Goal: Task Accomplishment & Management: Use online tool/utility

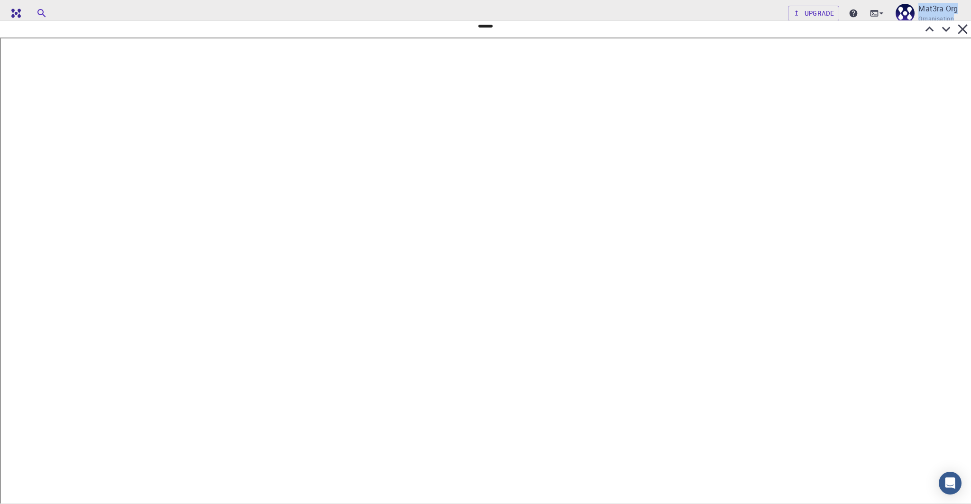
click at [946, 31] on icon at bounding box center [946, 29] width 9 height 5
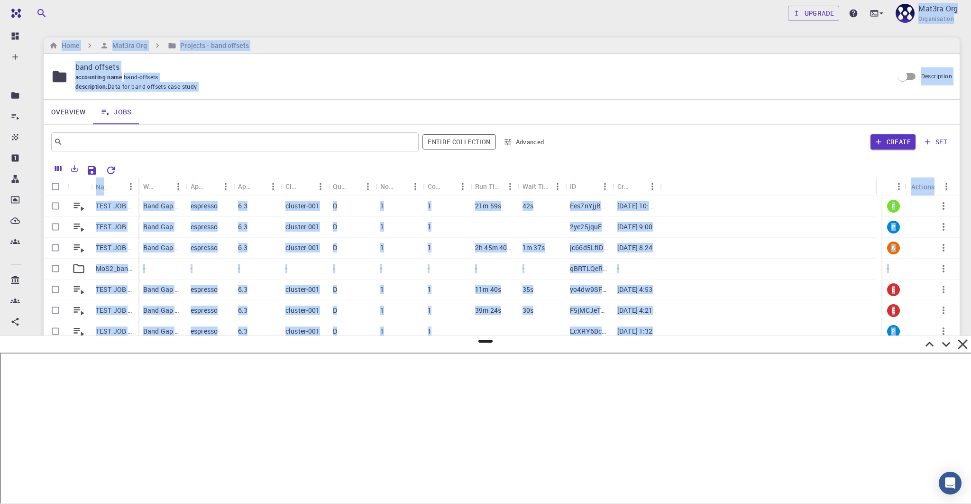
click at [257, 157] on div "​ Entire collection Advanced Create set" at bounding box center [502, 142] width 916 height 34
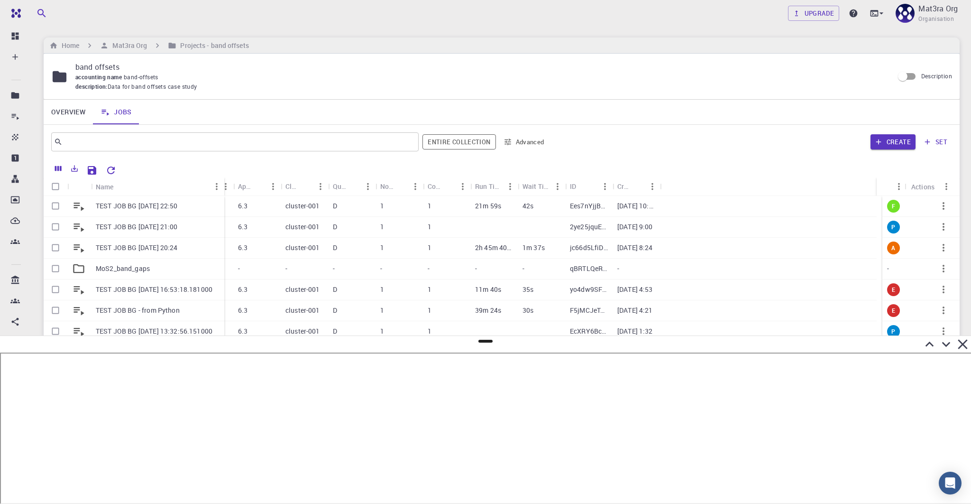
drag, startPoint x: 138, startPoint y: 185, endPoint x: 223, endPoint y: 185, distance: 84.9
click at [223, 185] on div "Name" at bounding box center [225, 186] width 9 height 18
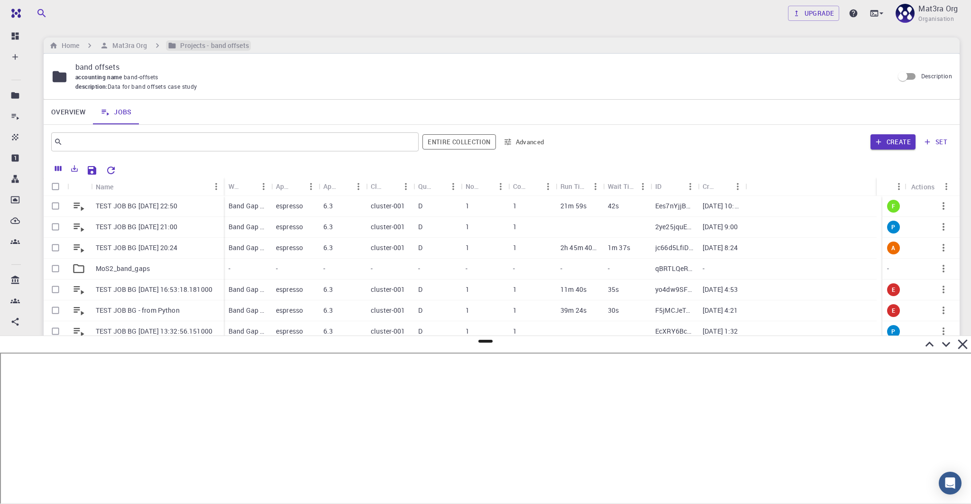
click at [205, 46] on h6 "Projects - band offsets" at bounding box center [212, 45] width 72 height 10
click at [146, 41] on h6 "Mat3ra Org" at bounding box center [128, 45] width 38 height 10
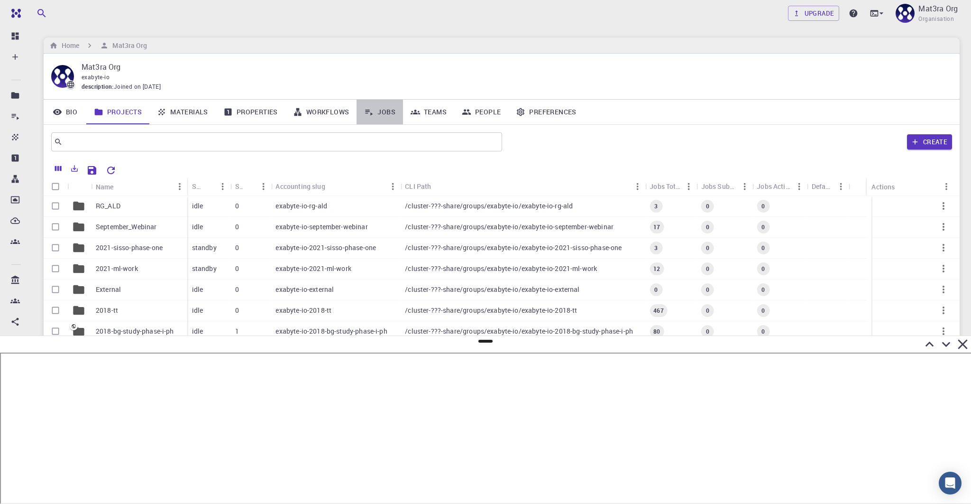
click at [383, 112] on link "Jobs" at bounding box center [380, 112] width 46 height 25
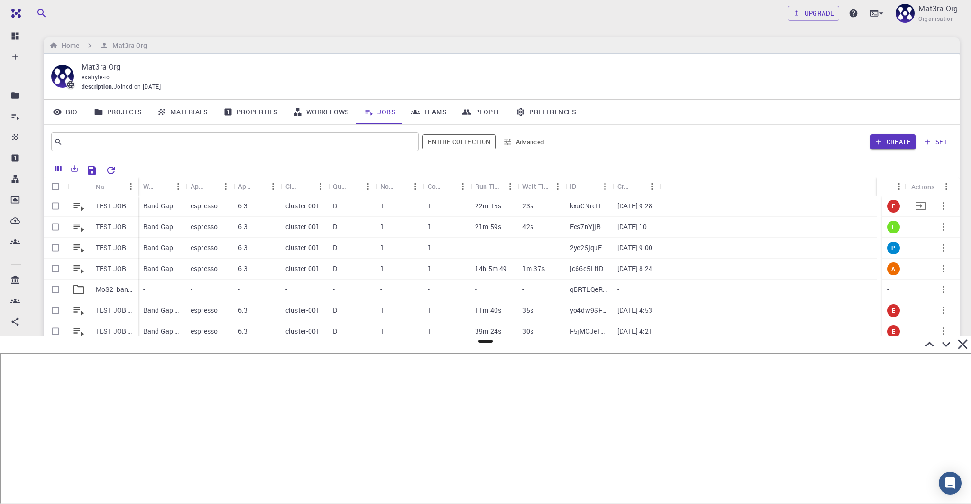
click at [109, 203] on p "TEST JOB BG [DATE] 09:28" at bounding box center [115, 205] width 38 height 9
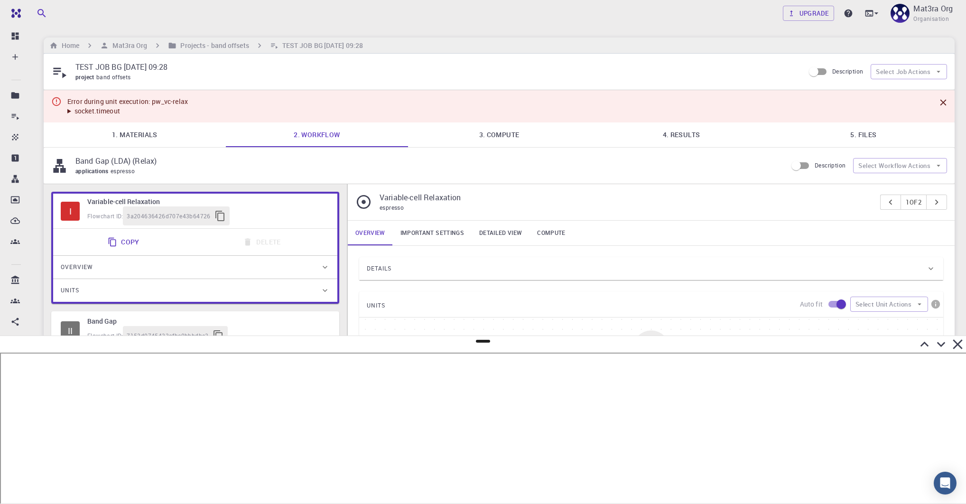
click at [69, 110] on summary "socket.timeout" at bounding box center [127, 110] width 120 height 9
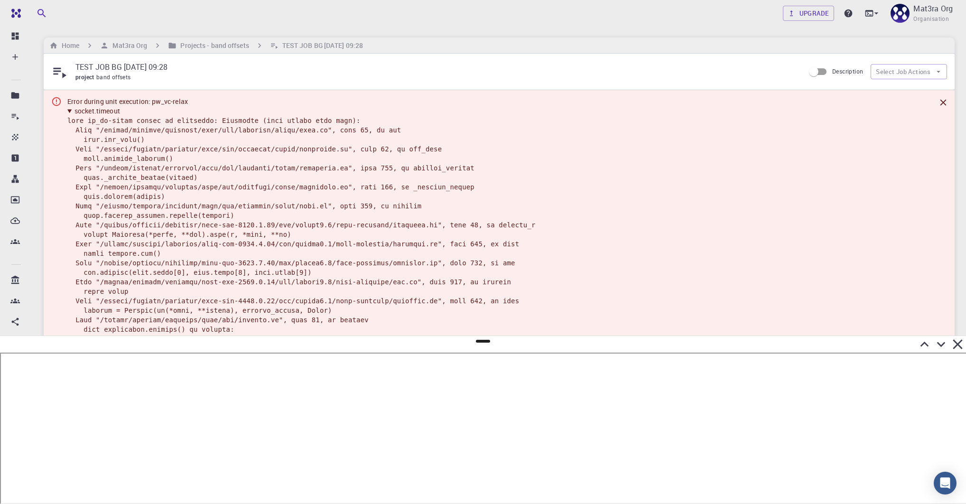
click at [69, 110] on summary "socket.timeout" at bounding box center [354, 110] width 574 height 9
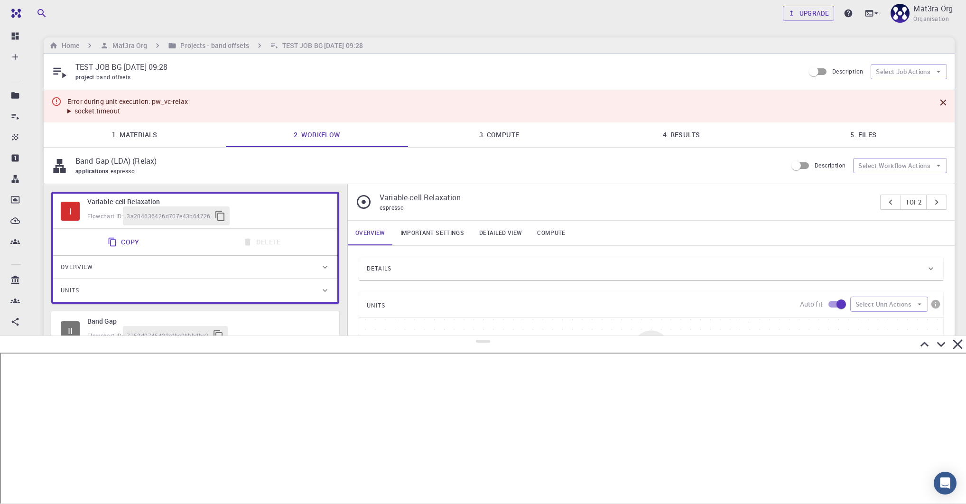
click at [483, 342] on div at bounding box center [483, 341] width 14 height 3
click at [222, 46] on h6 "Projects - band offsets" at bounding box center [212, 45] width 72 height 10
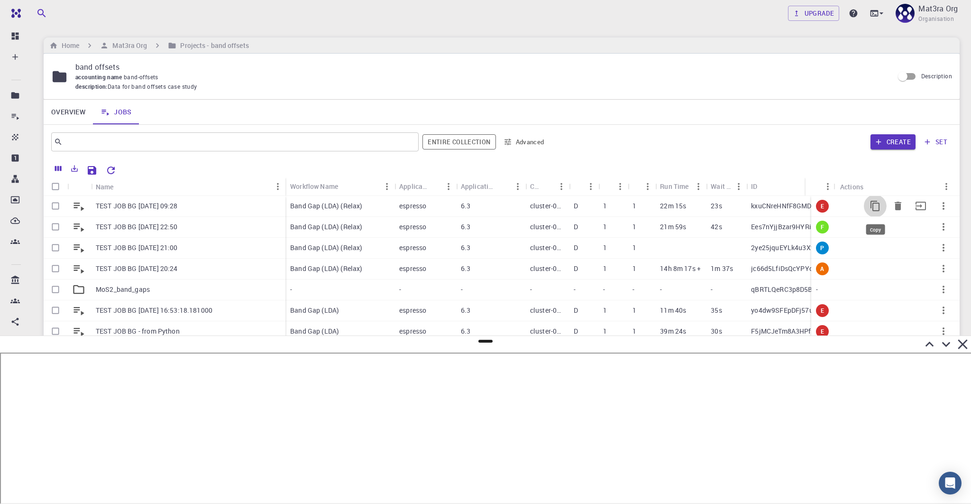
click at [870, 208] on icon "Copy" at bounding box center [875, 205] width 11 height 11
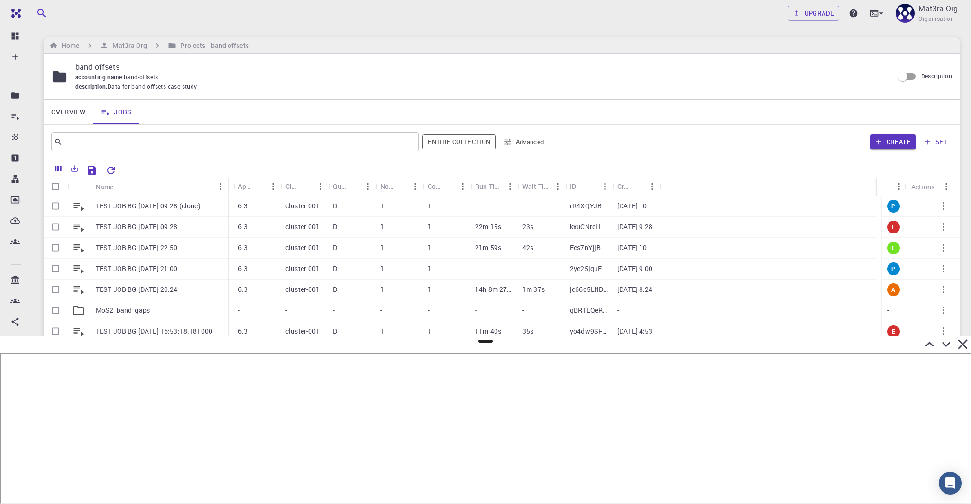
drag, startPoint x: 138, startPoint y: 188, endPoint x: 228, endPoint y: 186, distance: 89.7
click at [228, 186] on div "Name" at bounding box center [228, 186] width 9 height 18
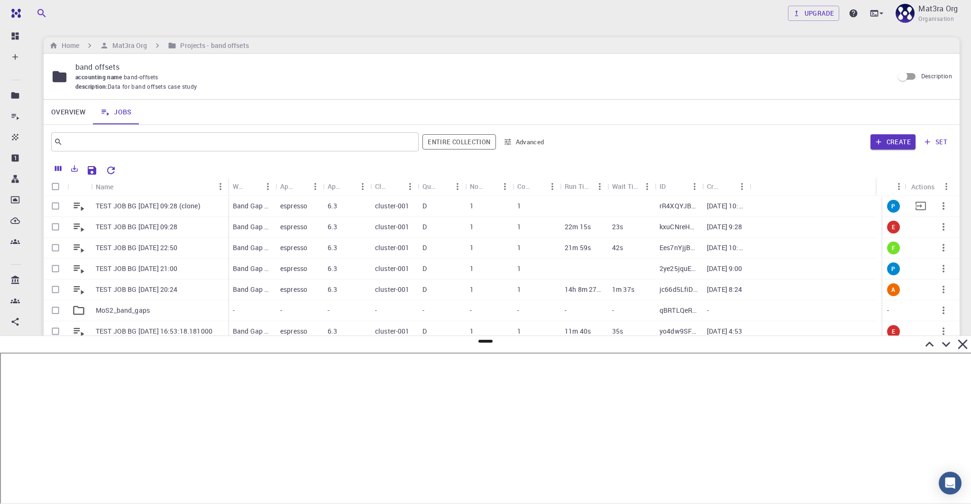
click at [189, 207] on p "TEST JOB BG [DATE] 09:28 (clone)" at bounding box center [148, 205] width 105 height 9
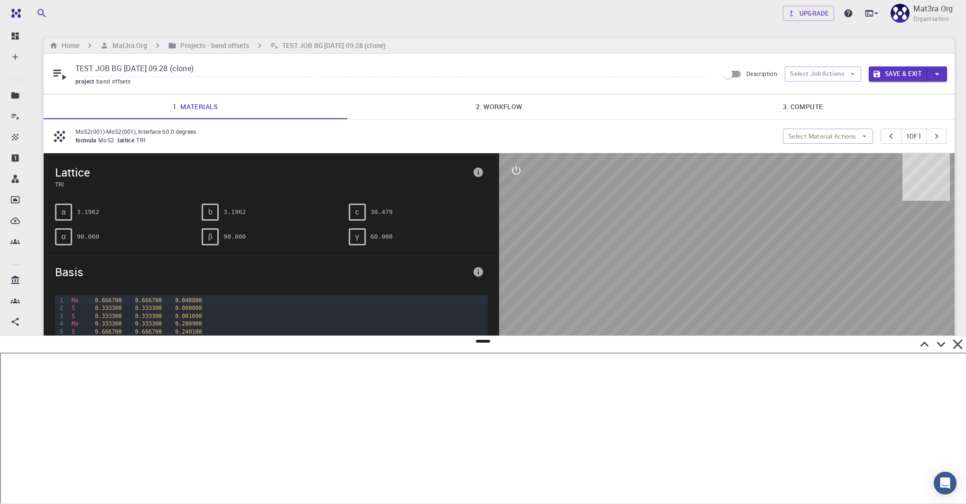
click at [475, 107] on link "2. Workflow" at bounding box center [499, 106] width 304 height 25
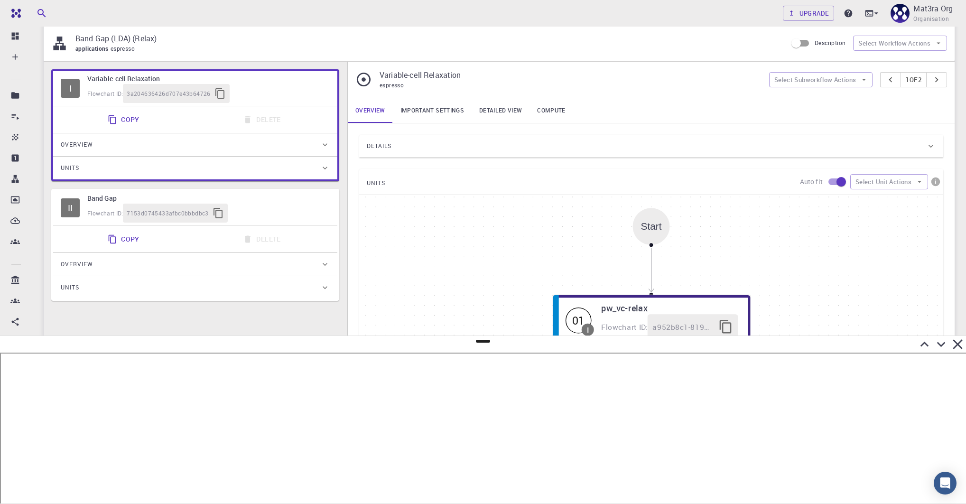
scroll to position [189, 0]
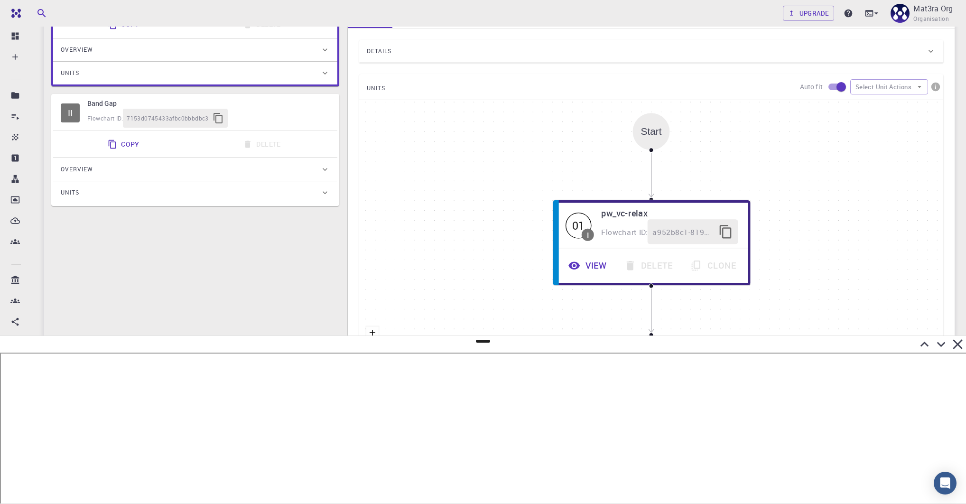
click at [272, 109] on div "Flowchart ID: 7153d0745433afbc0bbbdbc3" at bounding box center [208, 118] width 242 height 19
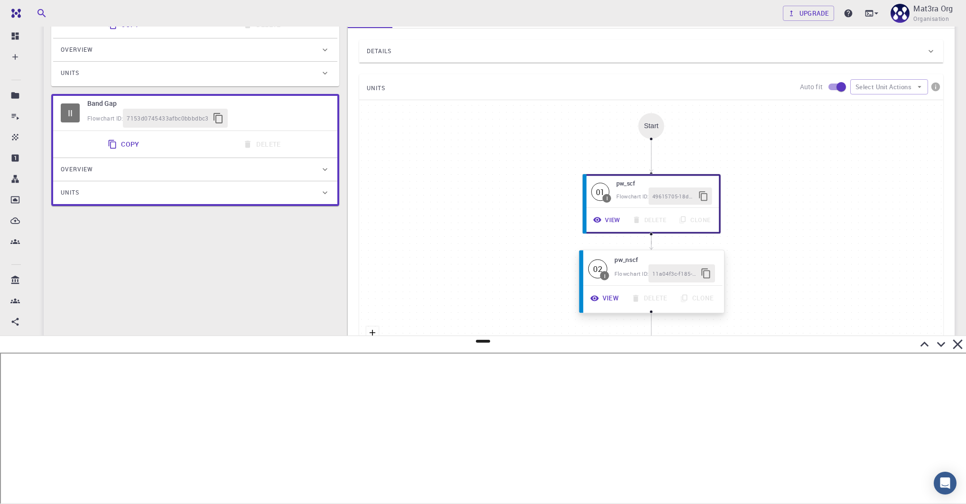
click at [614, 297] on button "View" at bounding box center [604, 298] width 41 height 18
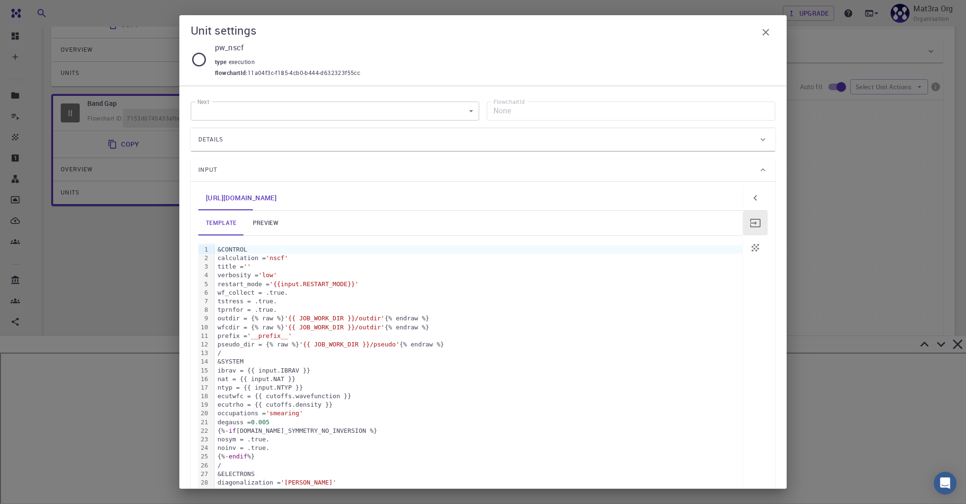
click at [273, 222] on link "preview" at bounding box center [265, 223] width 43 height 25
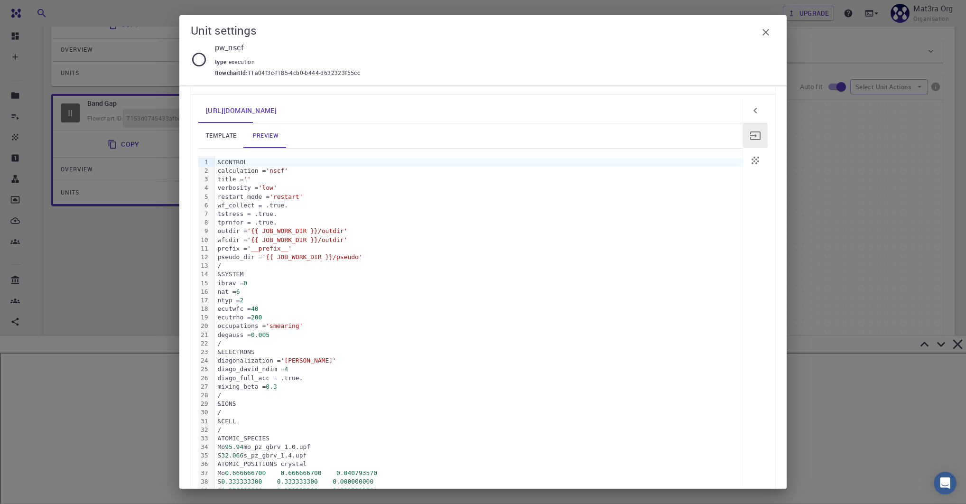
scroll to position [230, 0]
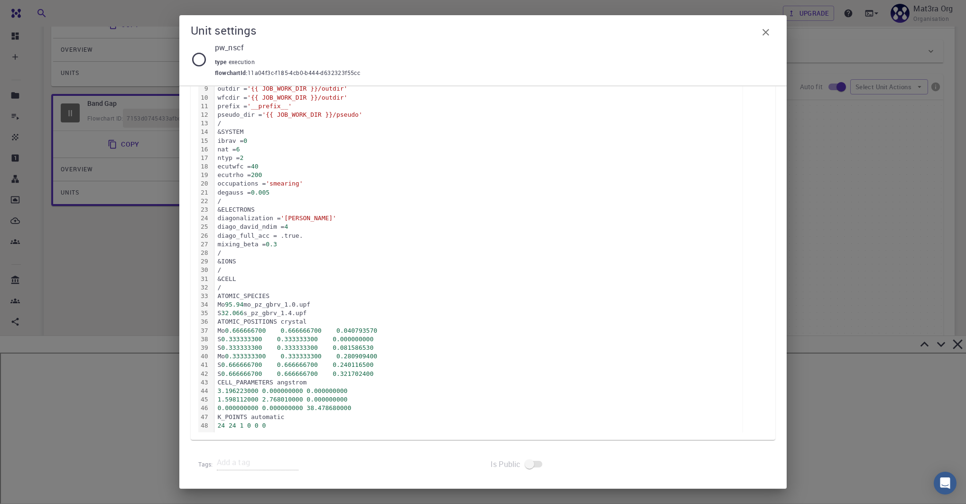
click at [887, 191] on div "Unit settings pw_nscf type execution flowchartId : 11a04f3c-f185-4cb0-b444-d632…" at bounding box center [483, 252] width 966 height 504
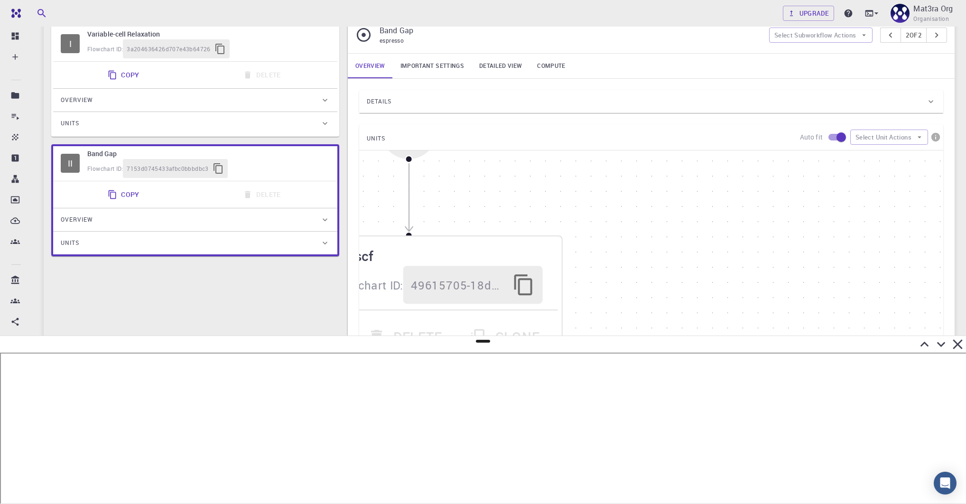
scroll to position [12, 0]
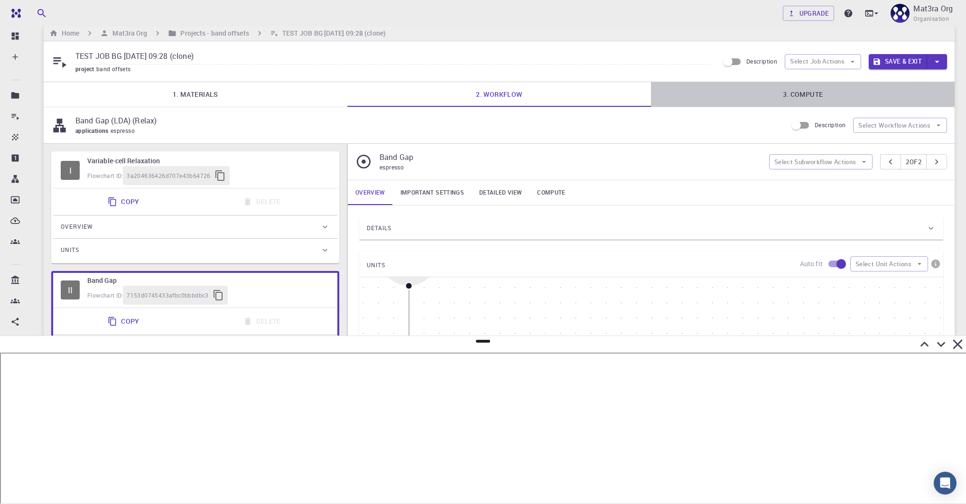
click at [843, 89] on link "3. Compute" at bounding box center [803, 94] width 304 height 25
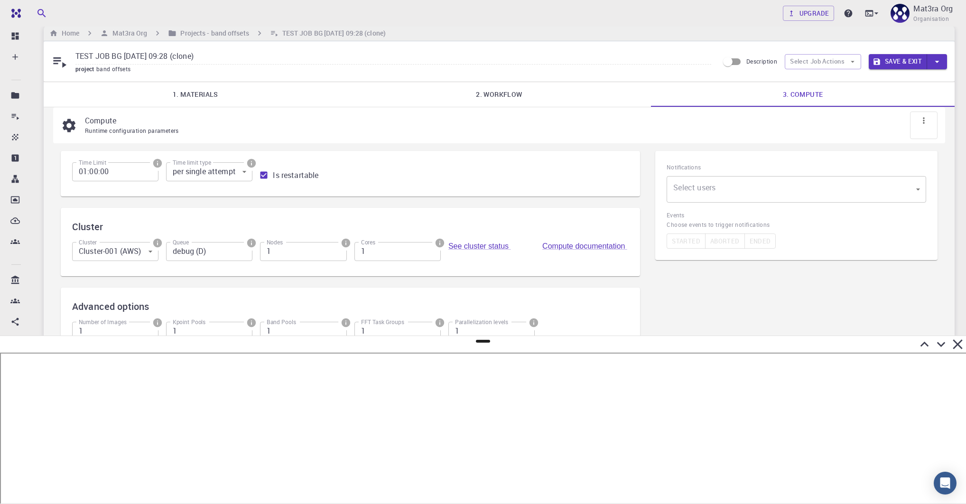
scroll to position [21, 0]
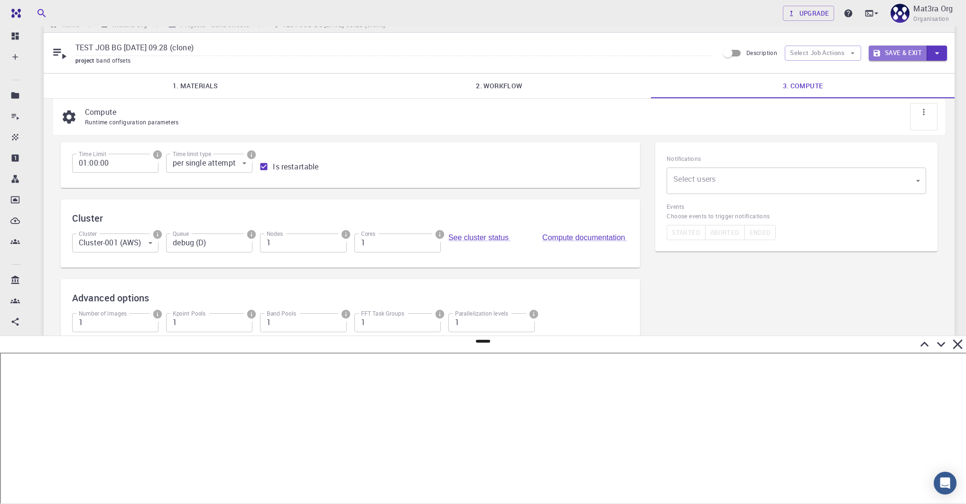
click at [897, 58] on button "Save & Exit" at bounding box center [897, 53] width 58 height 15
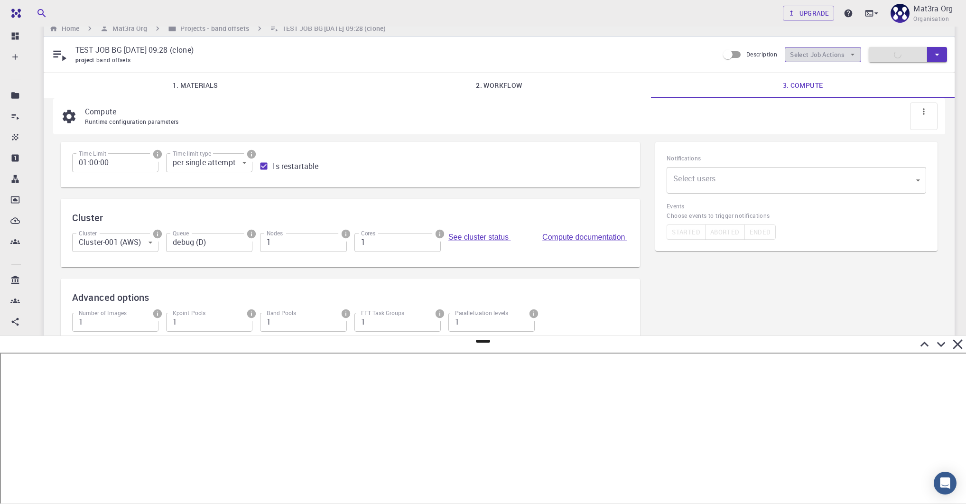
click at [827, 54] on button "Select Job Actions" at bounding box center [822, 54] width 76 height 15
click at [662, 46] on p "TEST JOB BG [DATE] 09:28 (clone)" at bounding box center [393, 49] width 636 height 11
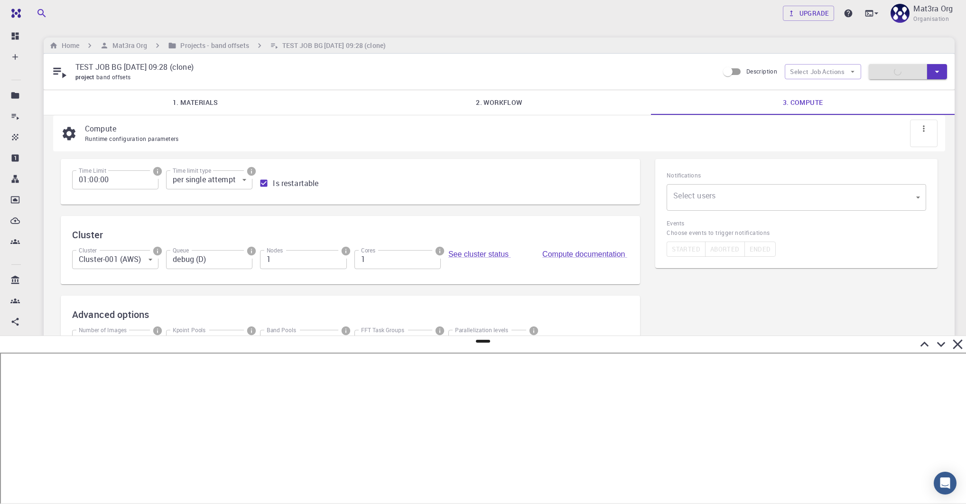
click at [313, 65] on p "TEST JOB BG [DATE] 09:28 (clone)" at bounding box center [393, 66] width 636 height 11
click at [817, 72] on button "Select Job Actions" at bounding box center [822, 71] width 76 height 15
click at [823, 135] on span "Submit" at bounding box center [831, 135] width 45 height 9
click at [830, 76] on button "Select Job Actions" at bounding box center [822, 71] width 76 height 15
click at [568, 76] on div "project band offsets" at bounding box center [393, 77] width 636 height 9
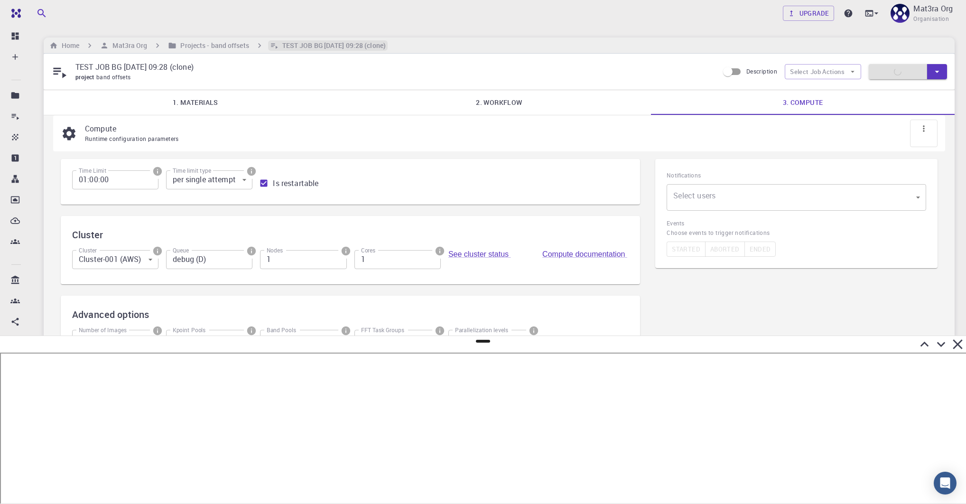
click at [301, 46] on h6 "TEST JOB BG [DATE] 09:28 (clone)" at bounding box center [331, 45] width 107 height 10
click at [213, 45] on h6 "Projects - band offsets" at bounding box center [212, 45] width 72 height 10
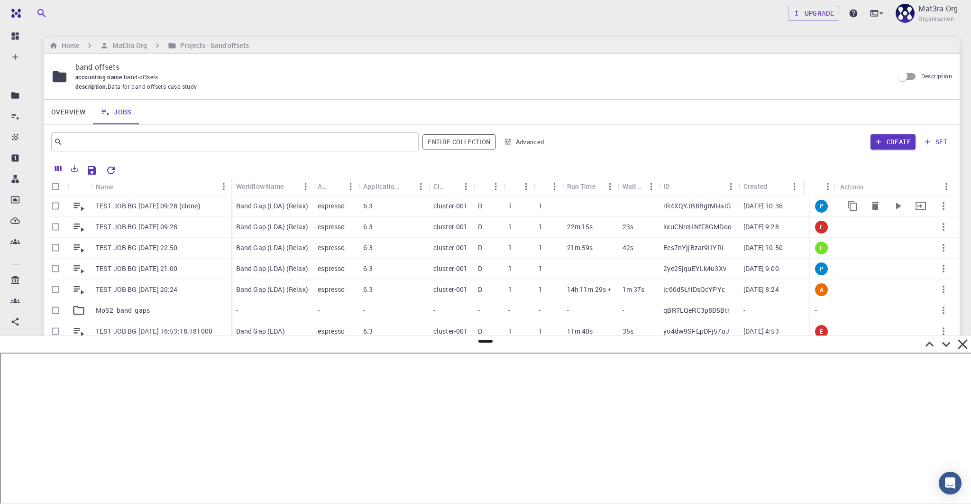
click at [124, 205] on p "TEST JOB BG [DATE] 09:28 (clone)" at bounding box center [148, 205] width 105 height 9
click at [182, 203] on p "TEST JOB BG [DATE] 09:28 (clone)" at bounding box center [148, 205] width 105 height 9
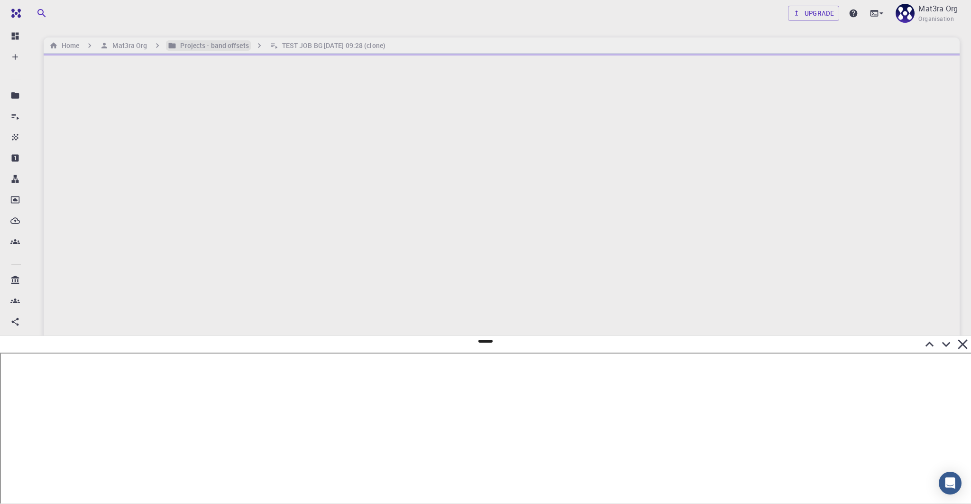
click at [208, 42] on h6 "Projects - band offsets" at bounding box center [212, 45] width 72 height 10
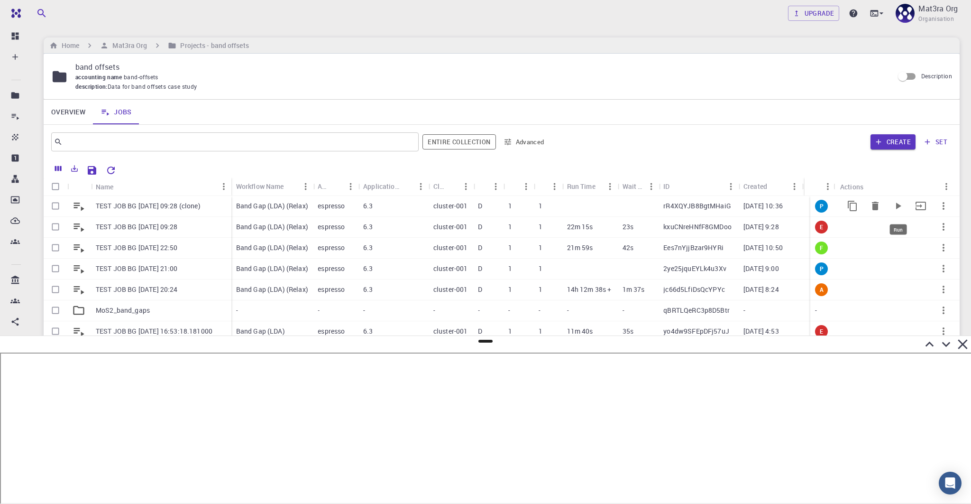
click at [894, 204] on icon "Run" at bounding box center [898, 205] width 11 height 11
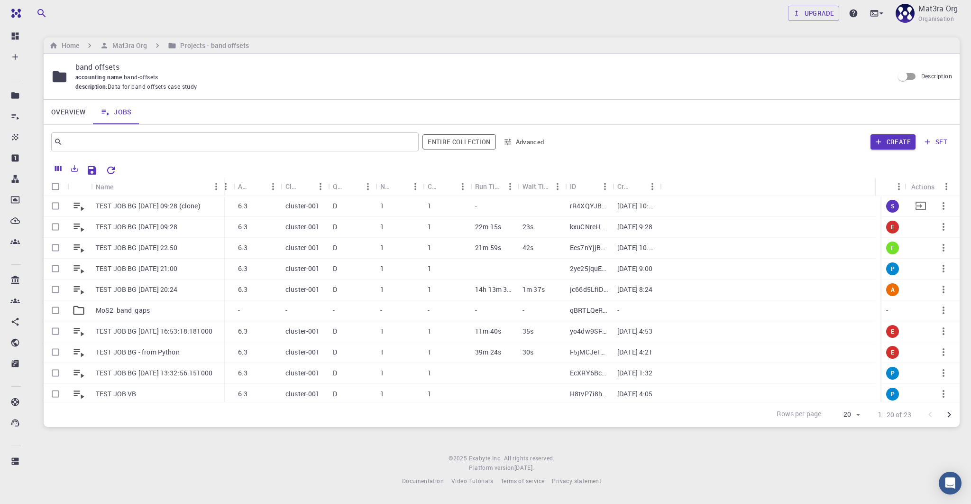
drag, startPoint x: 138, startPoint y: 183, endPoint x: 223, endPoint y: 196, distance: 85.9
click at [223, 196] on div "Name Workflow Name Application Application Version Cluster Queue Nodes Cores Ru…" at bounding box center [502, 289] width 916 height 224
click at [109, 203] on p "TEST JOB BG [DATE] 09:28 (clone)" at bounding box center [115, 205] width 38 height 9
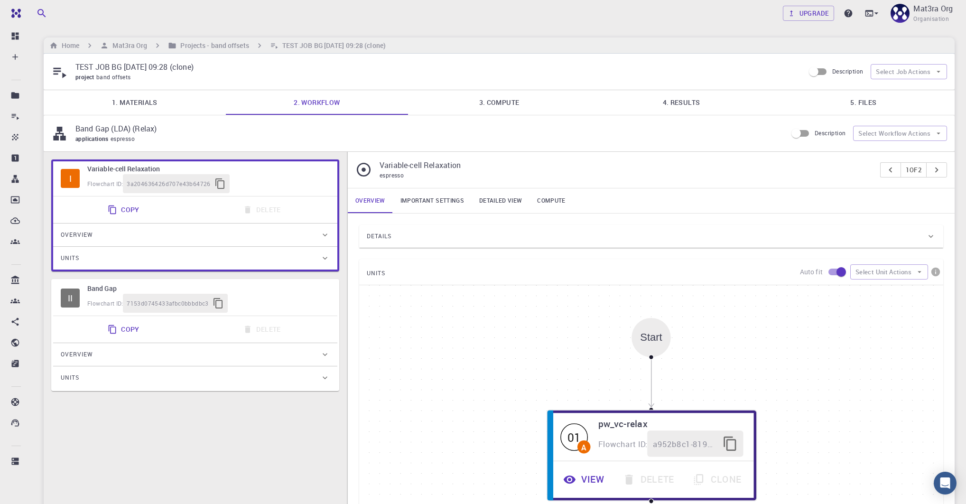
type input "/export/share/pseudo/mo/lda/pz/gbrv/1.0/us/mo_pz_gbrv_1.0.upf"
type input "/export/share/pseudo/s/lda/pz/gbrv/1.4/us/s_pz_gbrv_1.4.upf"
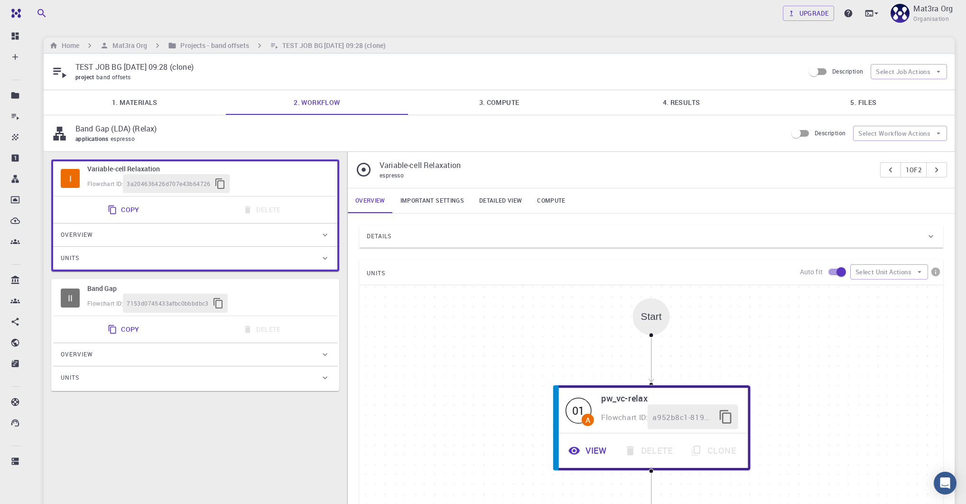
click at [386, 338] on div "Start 01 A pw_vc-relax Flowchart ID: a952b8c1-819d-406c-a11c-138d0190046b View …" at bounding box center [651, 427] width 584 height 285
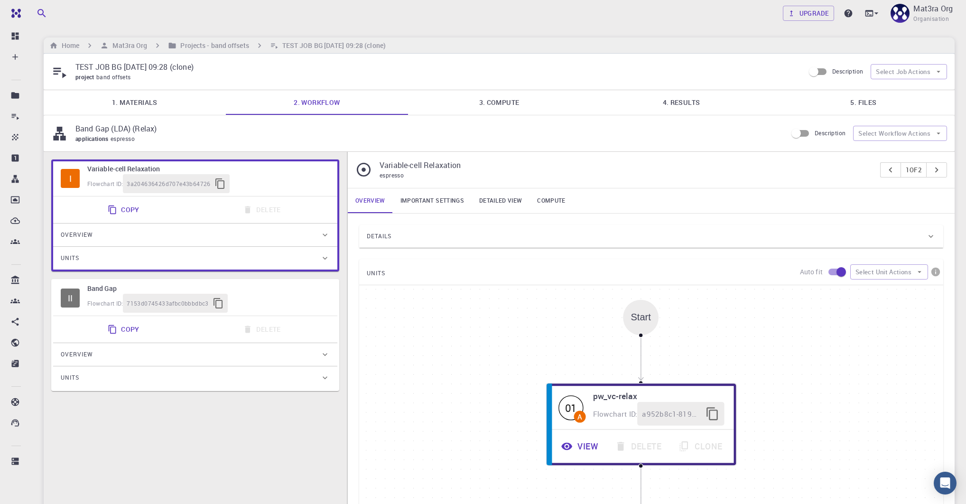
click at [290, 294] on div "Flowchart ID: 7153d0745433afbc0bbbdbc3" at bounding box center [208, 303] width 242 height 19
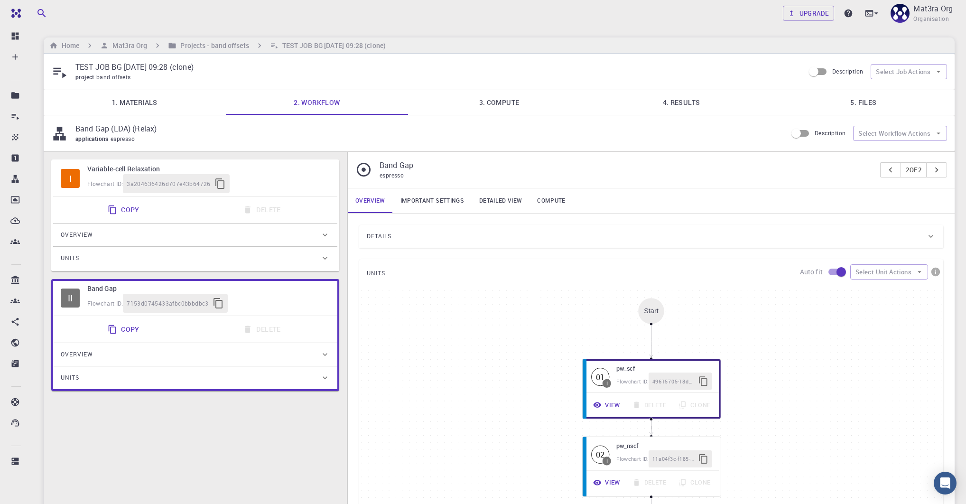
click at [267, 181] on div "Flowchart ID: 3a204636426d707e43b64726" at bounding box center [208, 183] width 242 height 19
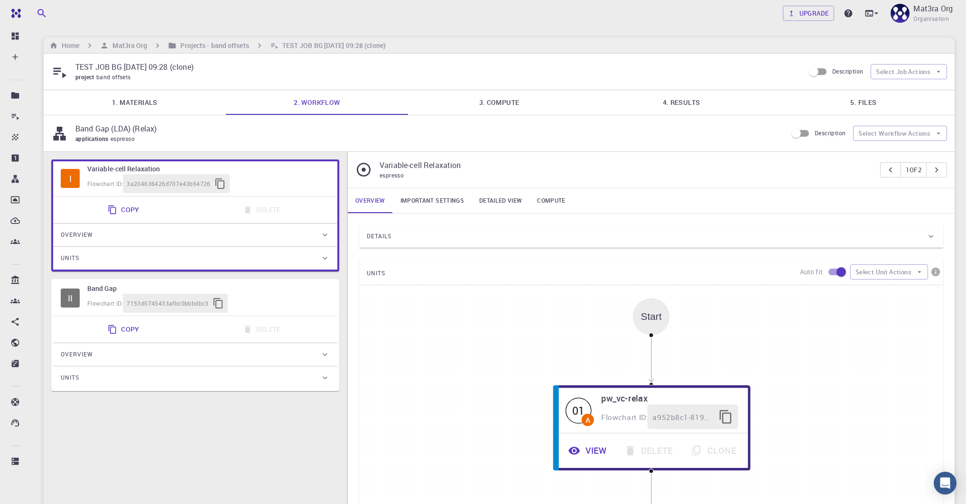
click at [856, 122] on div "Band Gap (LDA) (Relax) applications espresso Description Select Workflow Actions" at bounding box center [499, 133] width 911 height 36
click at [853, 113] on link "5. Files" at bounding box center [863, 102] width 182 height 25
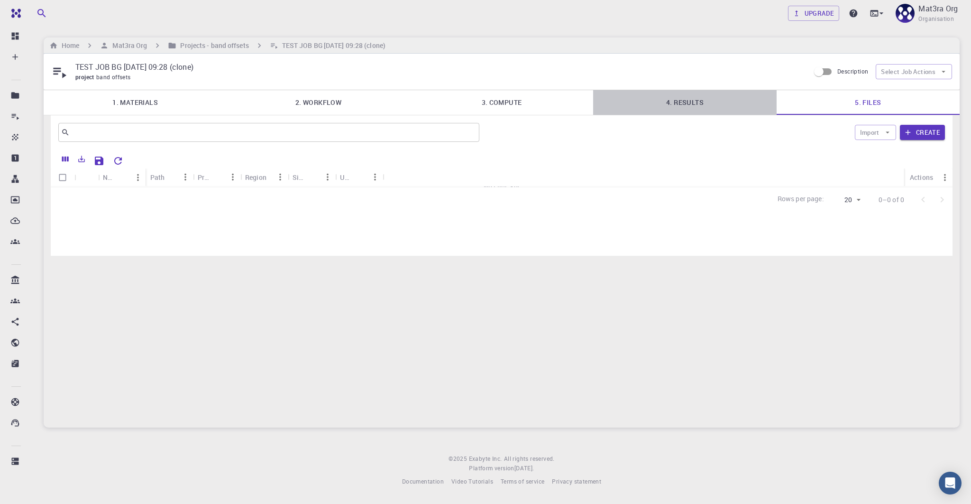
click at [716, 96] on link "4. Results" at bounding box center [684, 102] width 183 height 25
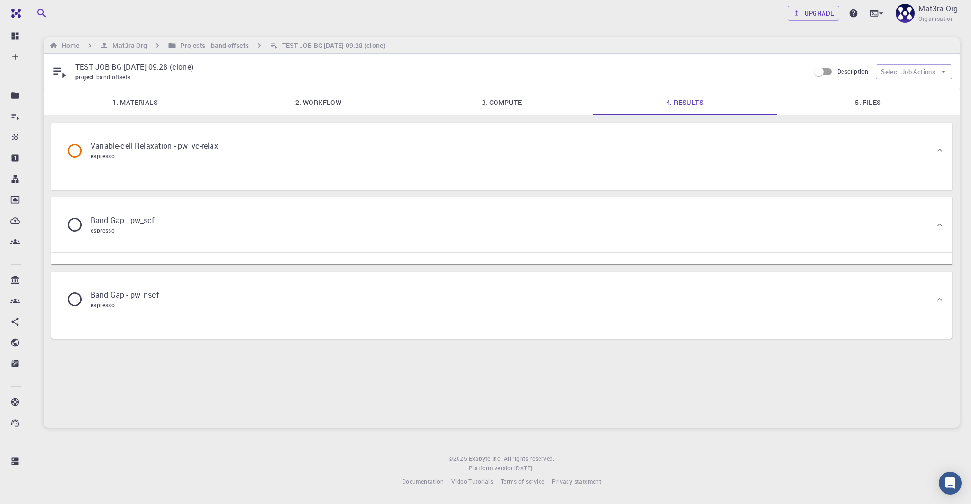
click at [369, 151] on div "Variable-cell Relaxation - pw_vc-relax espresso" at bounding box center [497, 150] width 876 height 36
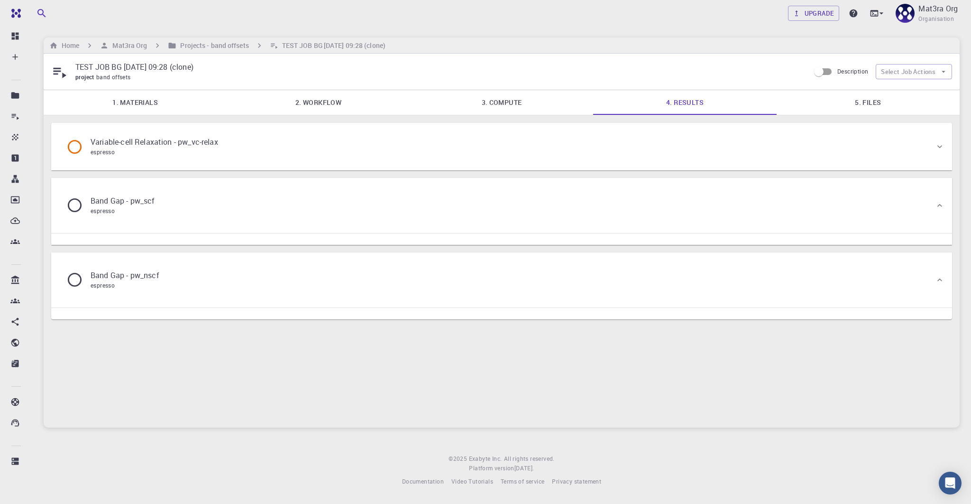
click at [369, 151] on div "Variable-cell Relaxation - pw_vc-relax espresso" at bounding box center [497, 147] width 876 height 36
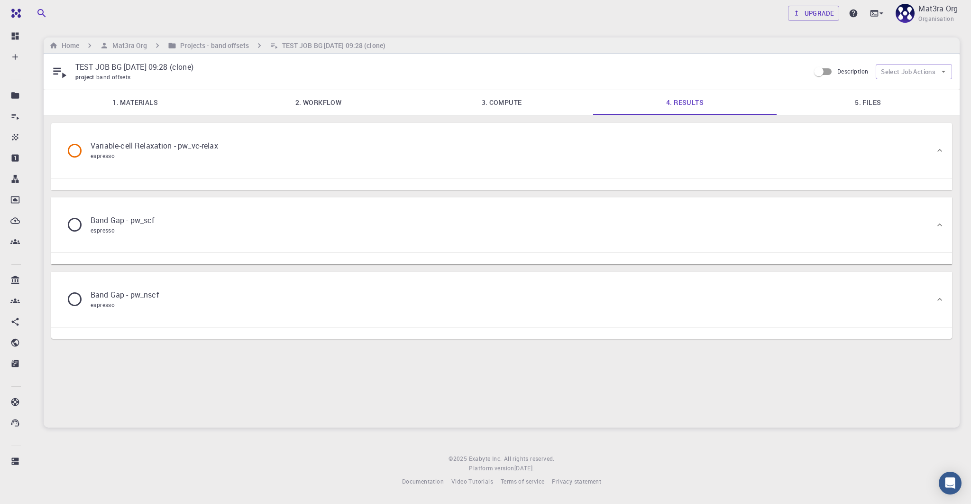
click at [868, 116] on div "Variable-cell Relaxation - pw_vc-relax espresso Band Gap - pw_scf espresso Band…" at bounding box center [502, 230] width 916 height 231
click at [865, 102] on link "5. Files" at bounding box center [868, 102] width 183 height 25
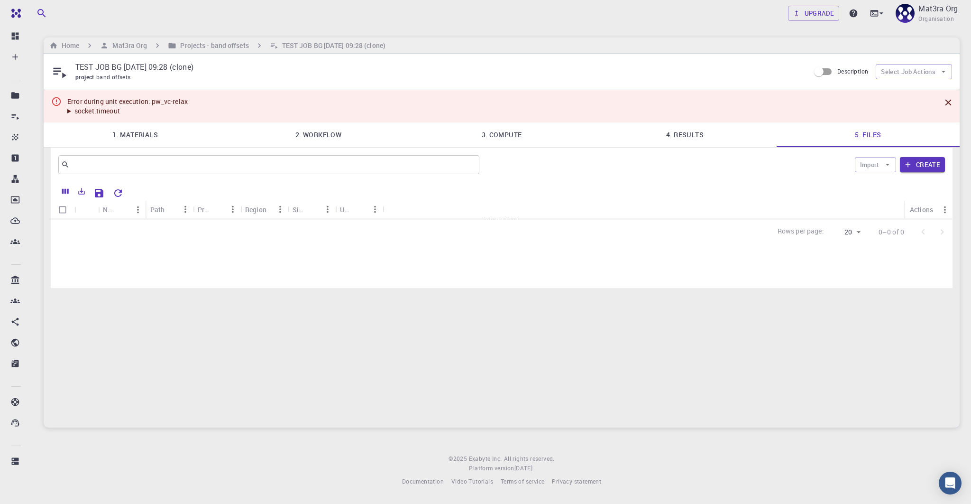
click at [71, 111] on summary "socket.timeout" at bounding box center [127, 110] width 120 height 9
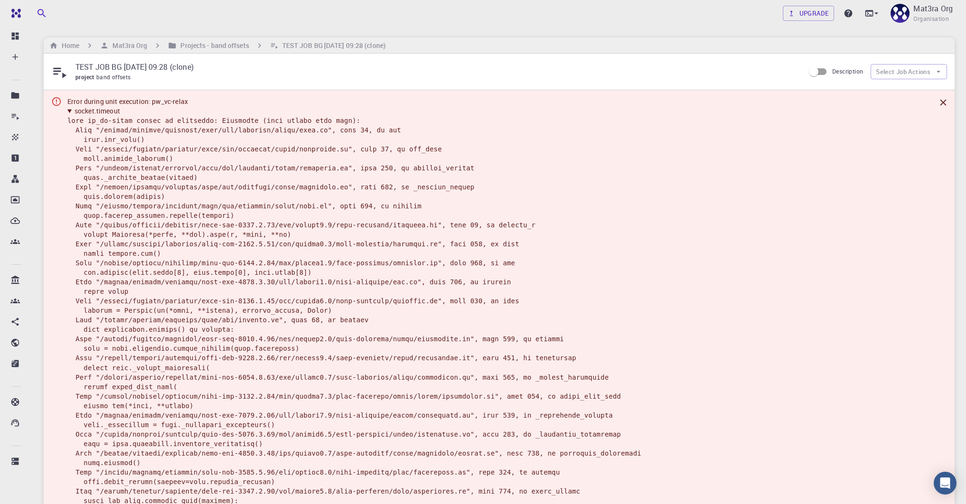
click at [336, 234] on details "socket.timeout" at bounding box center [354, 348] width 574 height 484
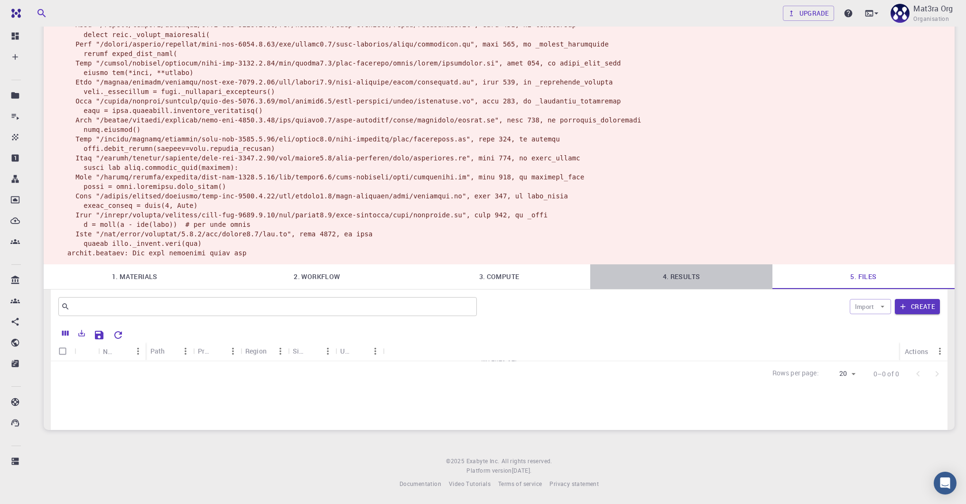
click at [675, 289] on link "4. Results" at bounding box center [681, 276] width 182 height 25
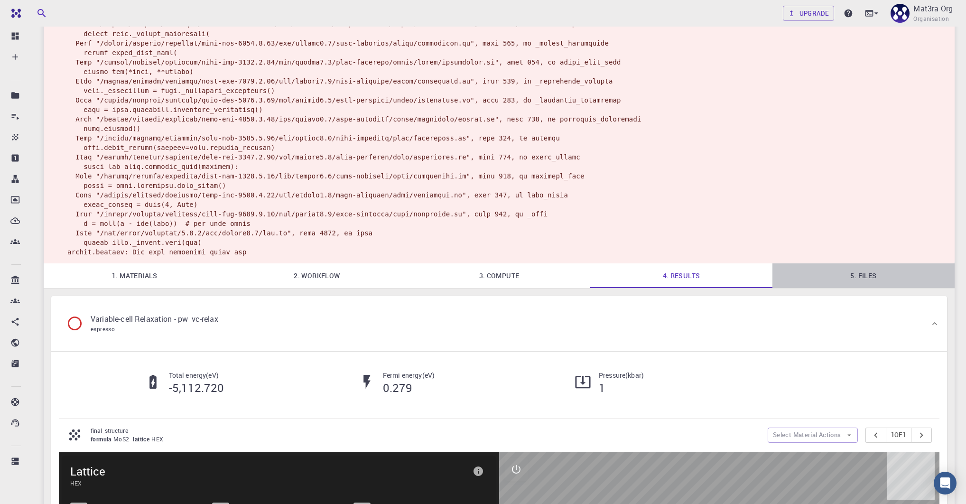
click at [838, 288] on link "5. Files" at bounding box center [863, 275] width 182 height 25
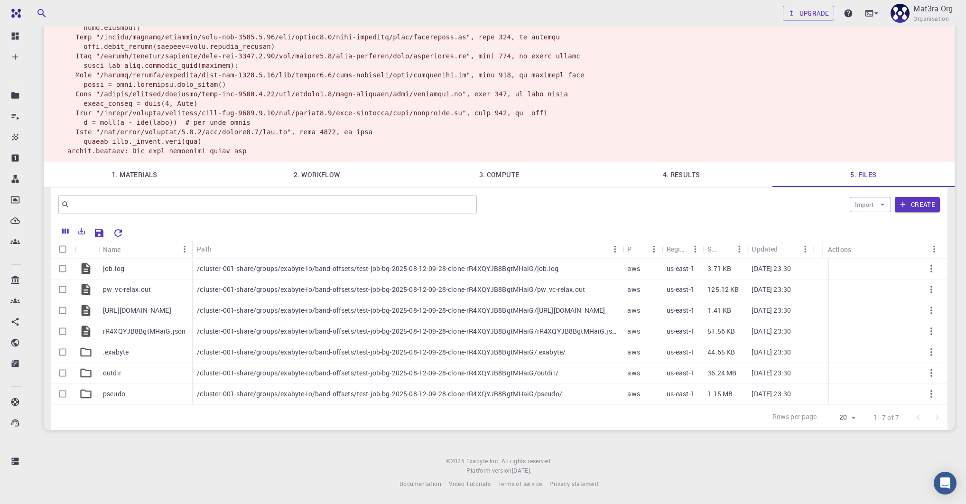
scroll to position [453, 0]
click at [236, 267] on p "/cluster-001-share/groups/exabyte-io/band-offsets/test-job-bg-2025-08-12-09-28-…" at bounding box center [377, 268] width 361 height 9
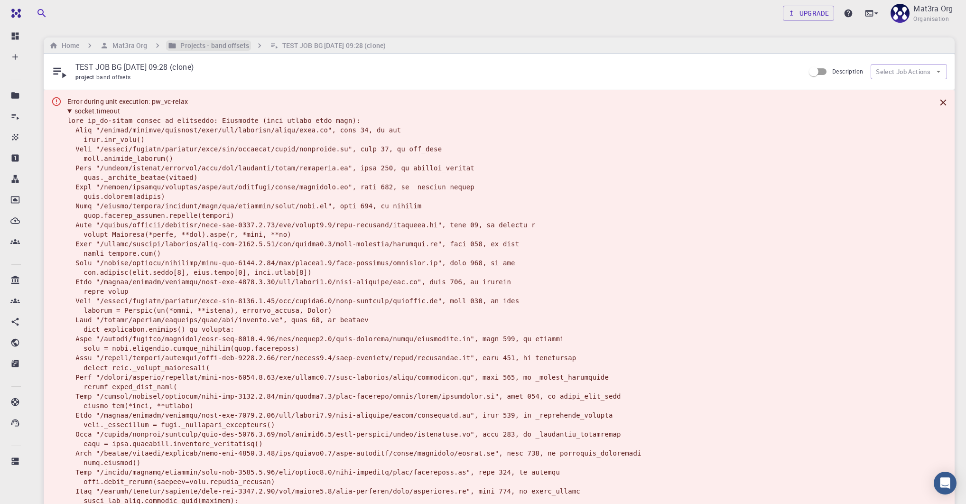
click at [229, 46] on h6 "Projects - band offsets" at bounding box center [212, 45] width 72 height 10
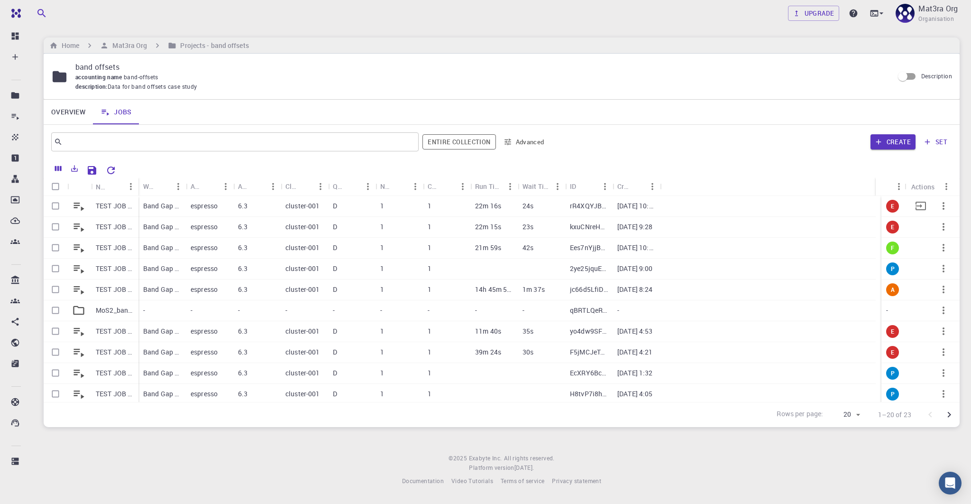
click at [938, 208] on icon "button" at bounding box center [943, 205] width 11 height 11
click at [933, 231] on span "Copy" at bounding box center [939, 232] width 14 height 9
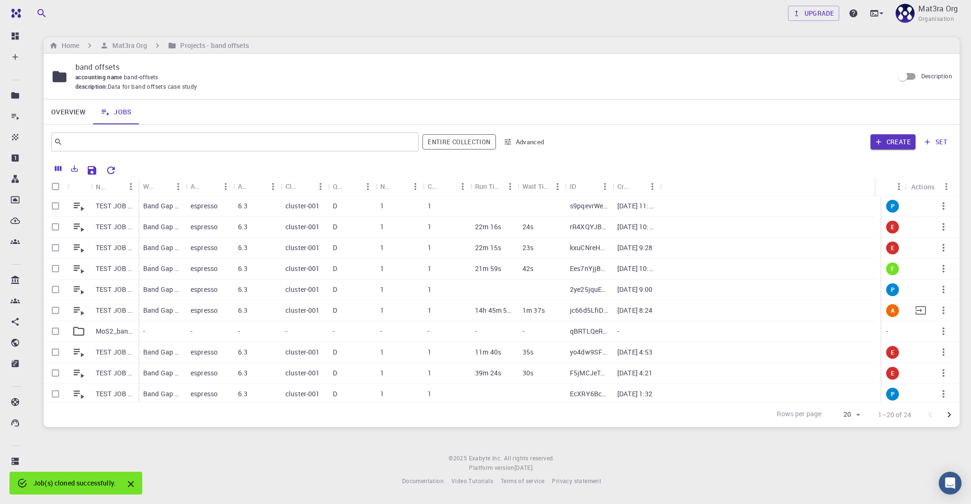
click at [54, 308] on input "Select row" at bounding box center [55, 310] width 18 height 18
checkbox input "true"
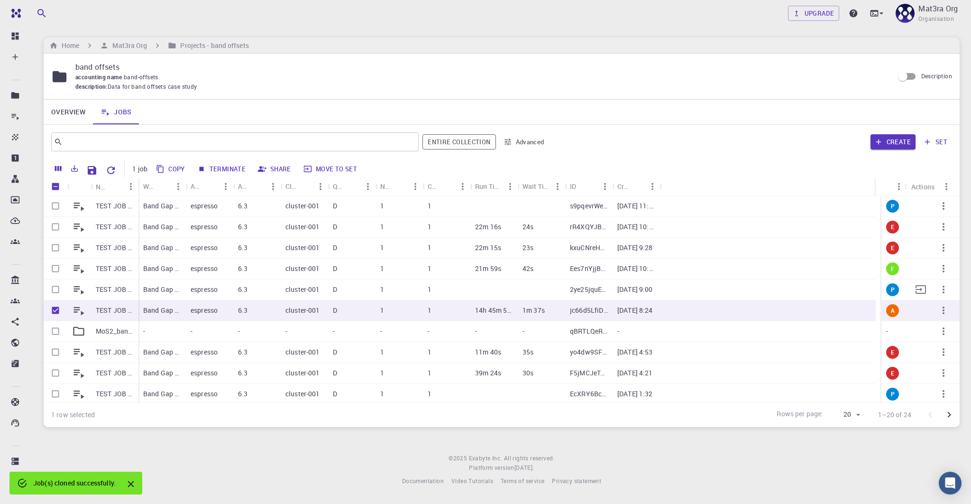
click at [55, 286] on input "Select row" at bounding box center [55, 289] width 18 height 18
checkbox input "true"
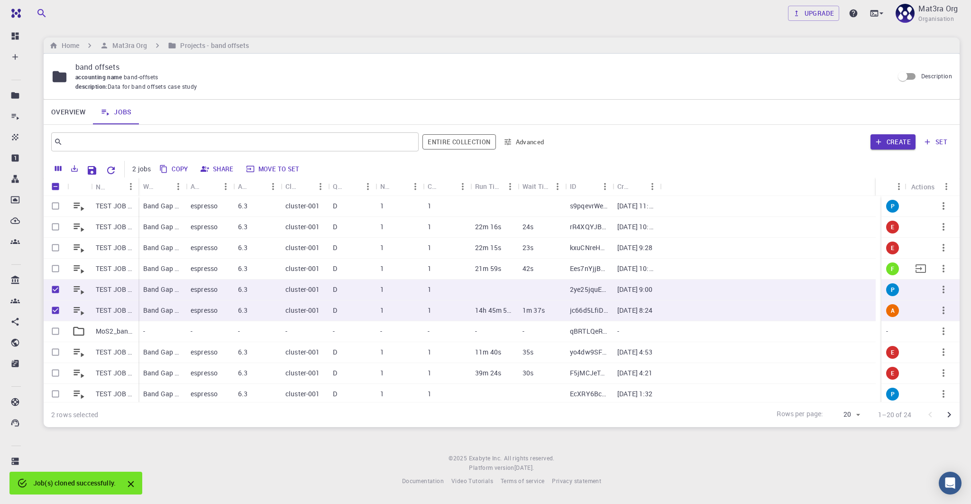
click at [55, 268] on input "Select row" at bounding box center [55, 268] width 18 height 18
checkbox input "true"
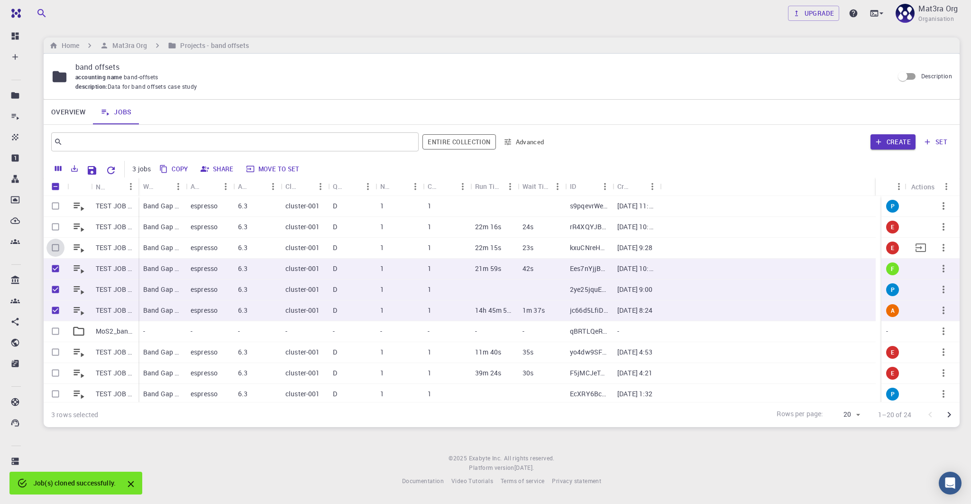
click at [55, 243] on input "Select row" at bounding box center [55, 248] width 18 height 18
checkbox input "true"
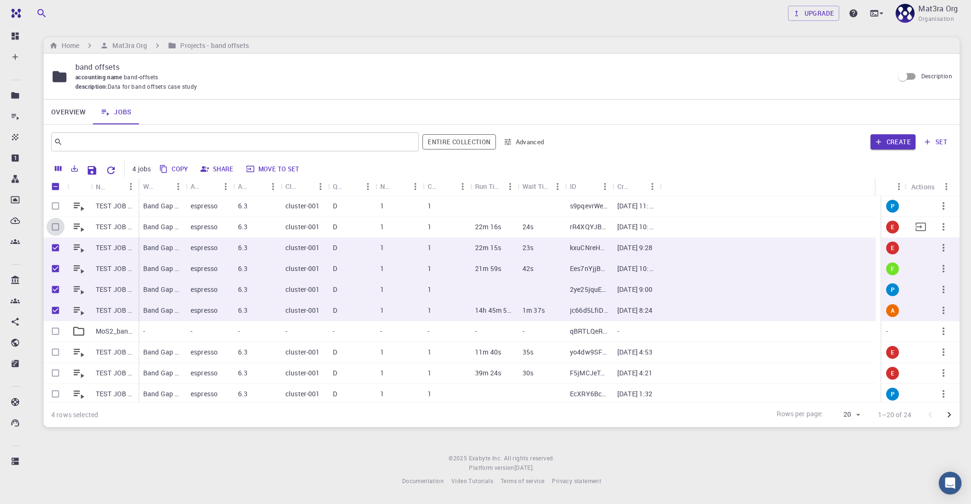
click at [56, 222] on input "Select row" at bounding box center [55, 227] width 18 height 18
checkbox input "true"
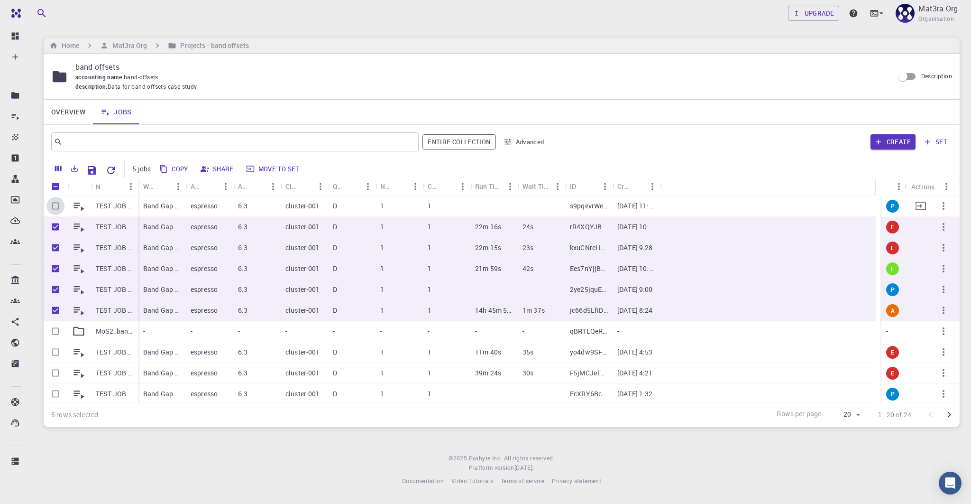
click at [56, 204] on input "Select row" at bounding box center [55, 206] width 18 height 18
checkbox input "true"
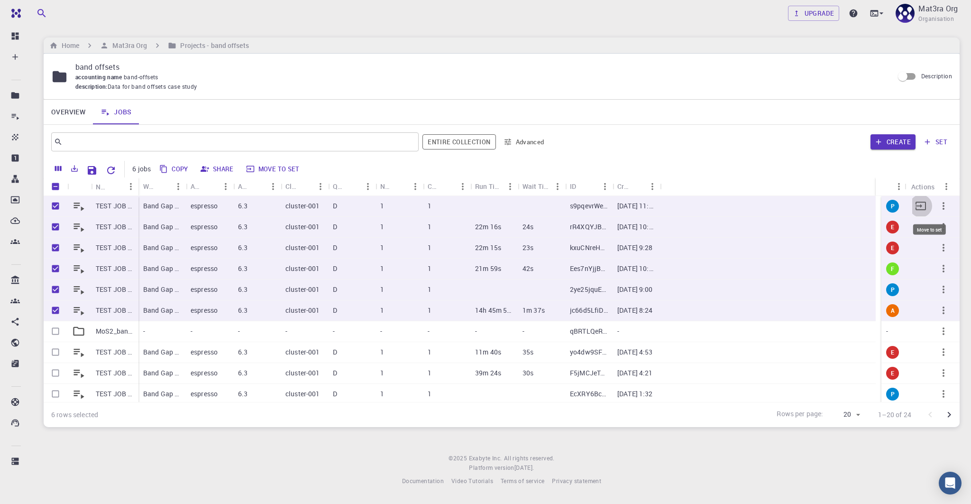
click at [918, 203] on icon "Move to set" at bounding box center [920, 205] width 11 height 11
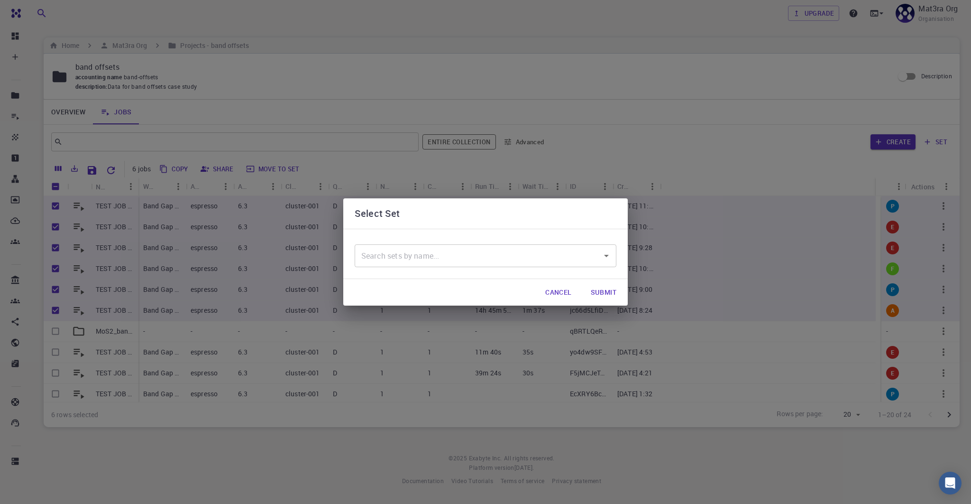
click at [406, 249] on input "text" at bounding box center [478, 256] width 239 height 18
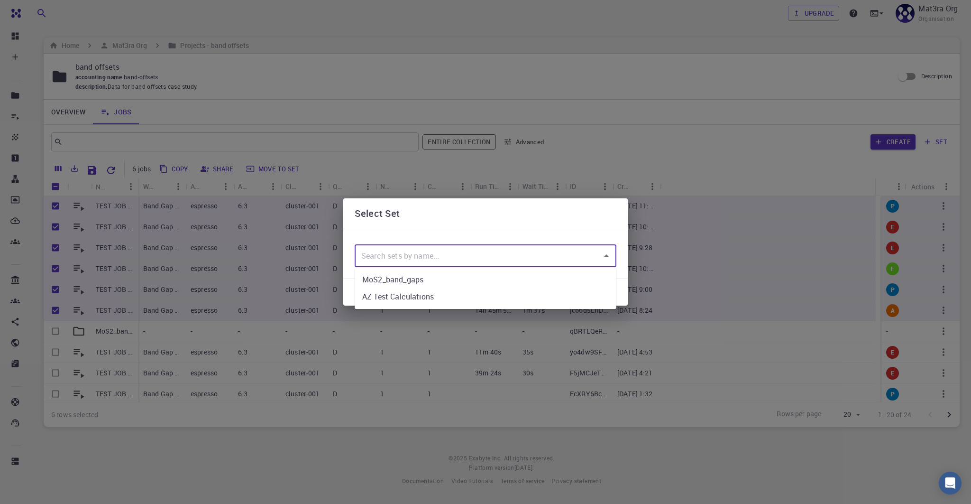
click at [393, 279] on li "MoS2_band_gaps" at bounding box center [486, 279] width 262 height 17
type input "MoS2_band_gaps"
click at [478, 224] on div "Select Set" at bounding box center [485, 213] width 285 height 30
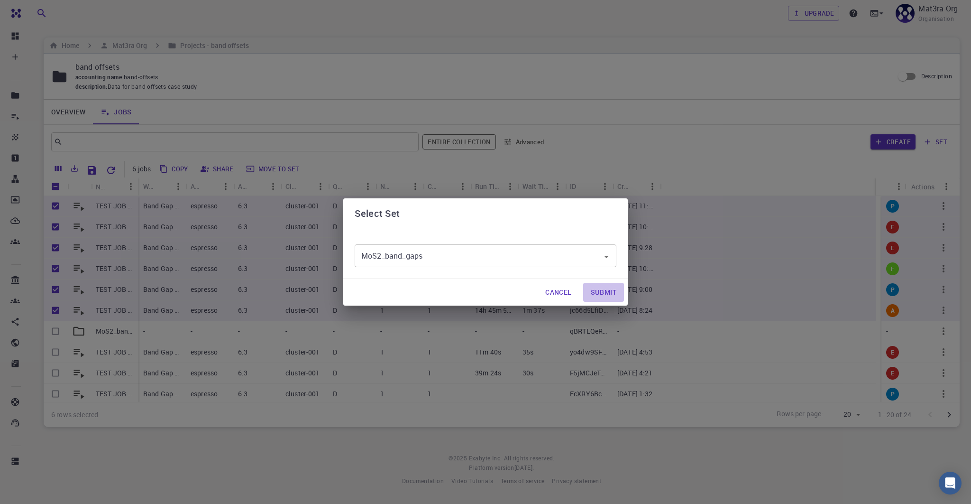
click at [608, 296] on button "Submit" at bounding box center [603, 292] width 41 height 19
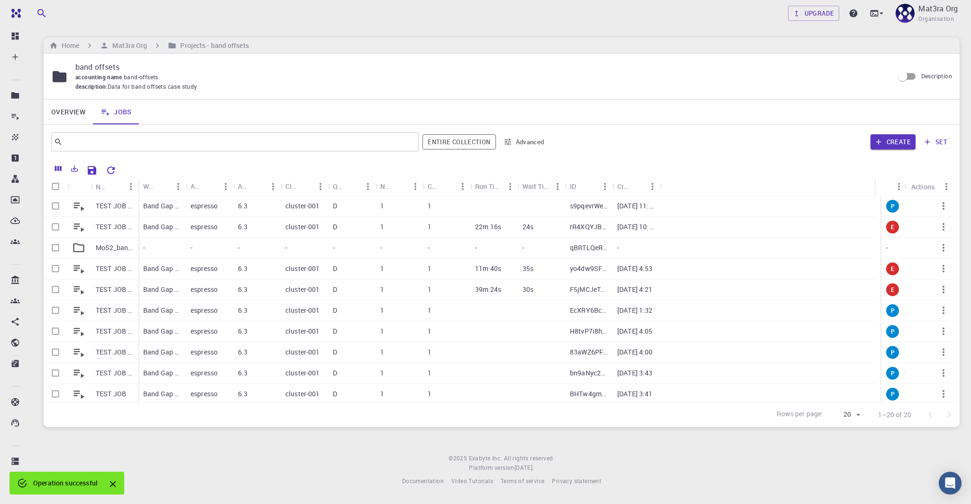
checkbox input "false"
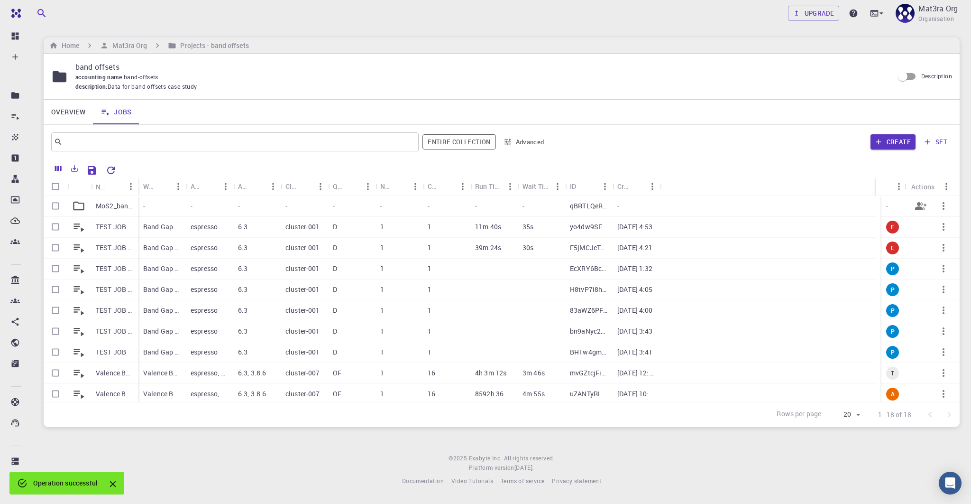
click at [111, 204] on p "MoS2_band_gaps" at bounding box center [115, 205] width 38 height 9
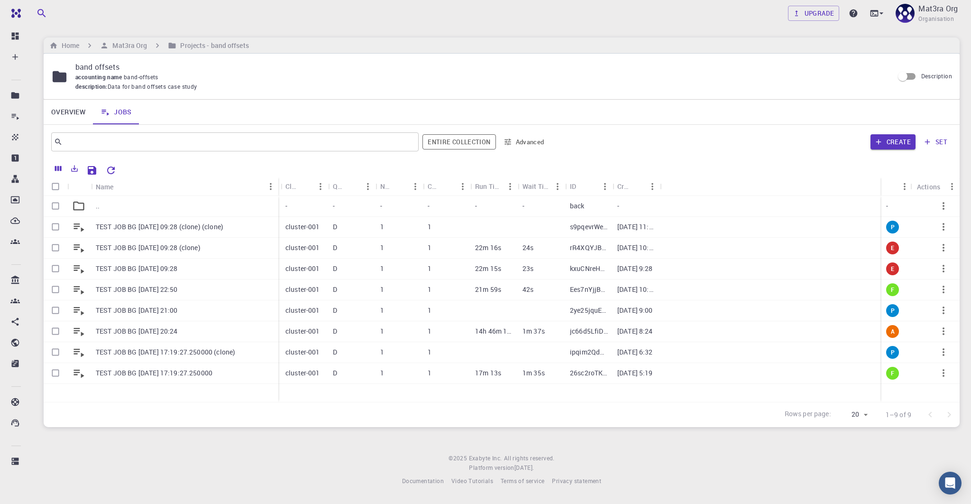
drag, startPoint x: 137, startPoint y: 184, endPoint x: 277, endPoint y: 188, distance: 140.0
click at [277, 188] on div "Name" at bounding box center [279, 186] width 9 height 18
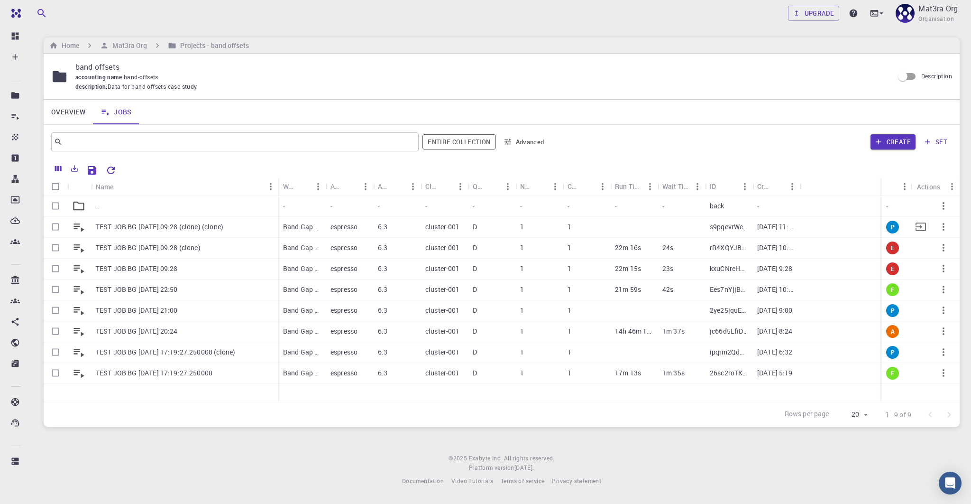
click at [195, 224] on p "TEST JOB BG [DATE] 09:28 (clone) (clone)" at bounding box center [160, 226] width 128 height 9
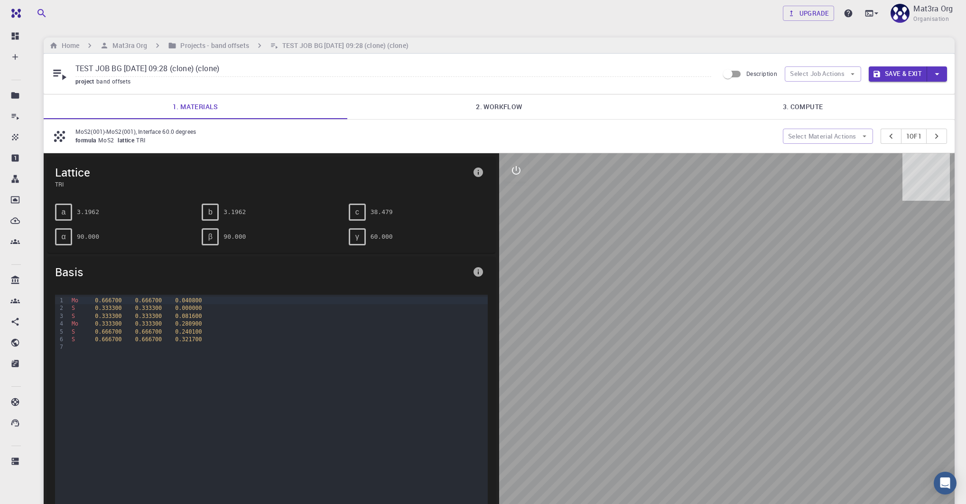
click at [492, 114] on link "2. Workflow" at bounding box center [499, 106] width 304 height 25
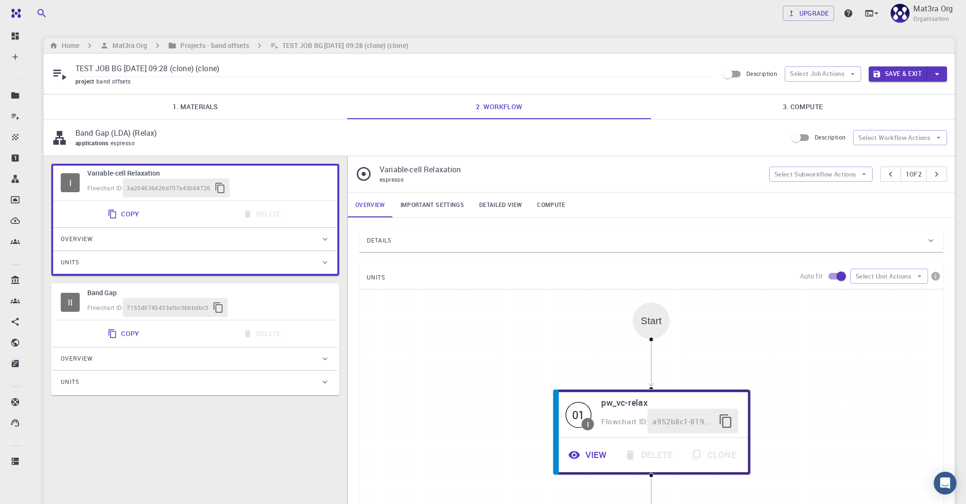
click at [311, 105] on link "1. Materials" at bounding box center [196, 106] width 304 height 25
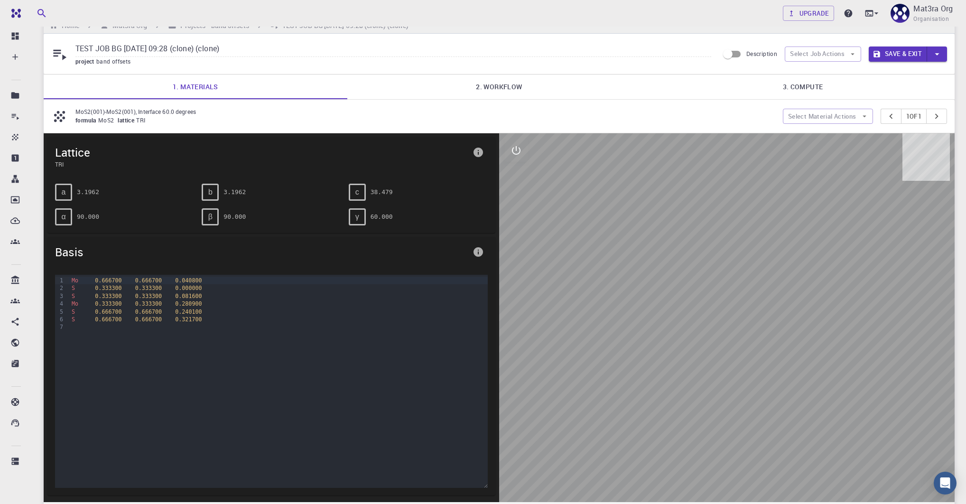
scroll to position [20, 0]
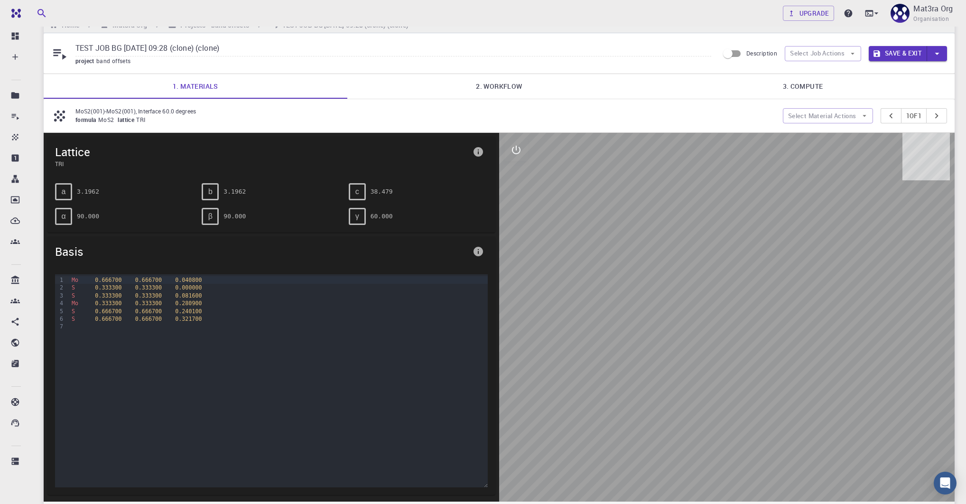
click at [514, 151] on icon "interactive" at bounding box center [515, 149] width 11 height 11
click at [514, 175] on icon "view" at bounding box center [516, 172] width 10 height 7
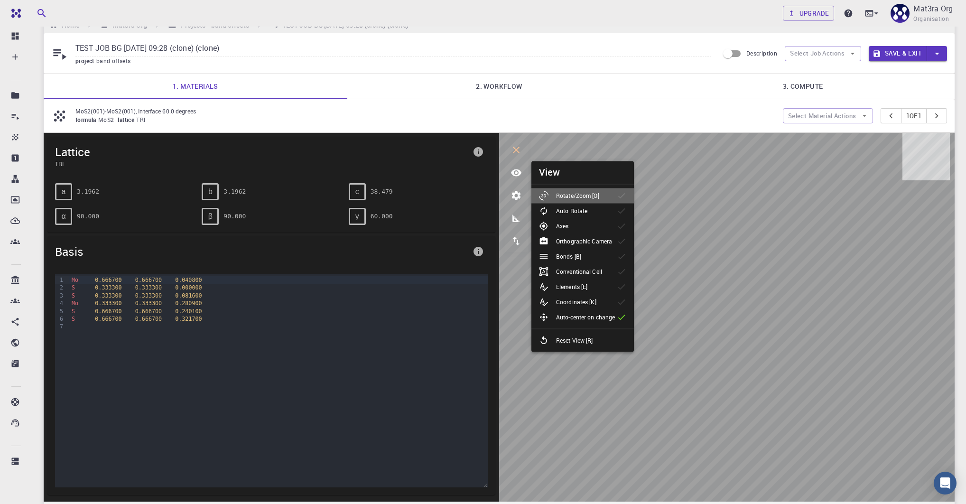
click at [572, 201] on li "Rotate/Zoom [O]" at bounding box center [582, 195] width 102 height 15
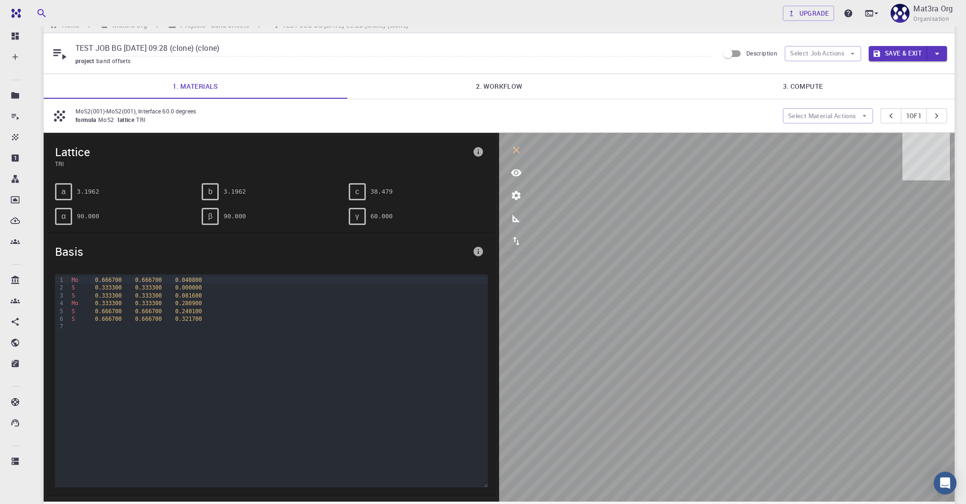
click at [537, 79] on link "2. Workflow" at bounding box center [499, 86] width 304 height 25
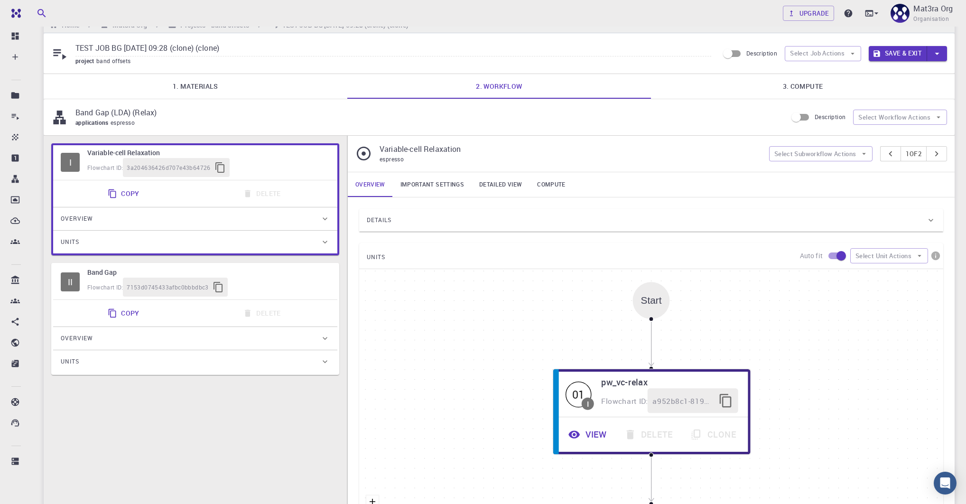
click at [422, 190] on link "Important settings" at bounding box center [432, 184] width 79 height 25
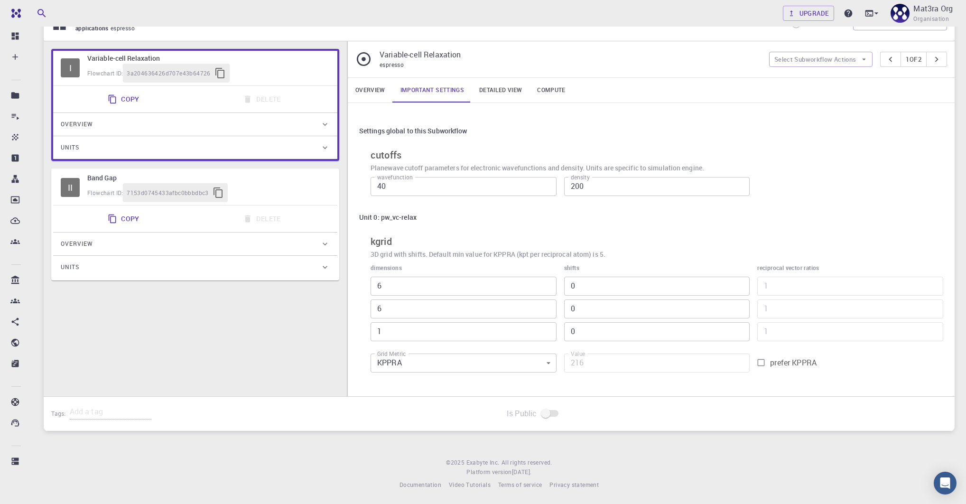
scroll to position [96, 0]
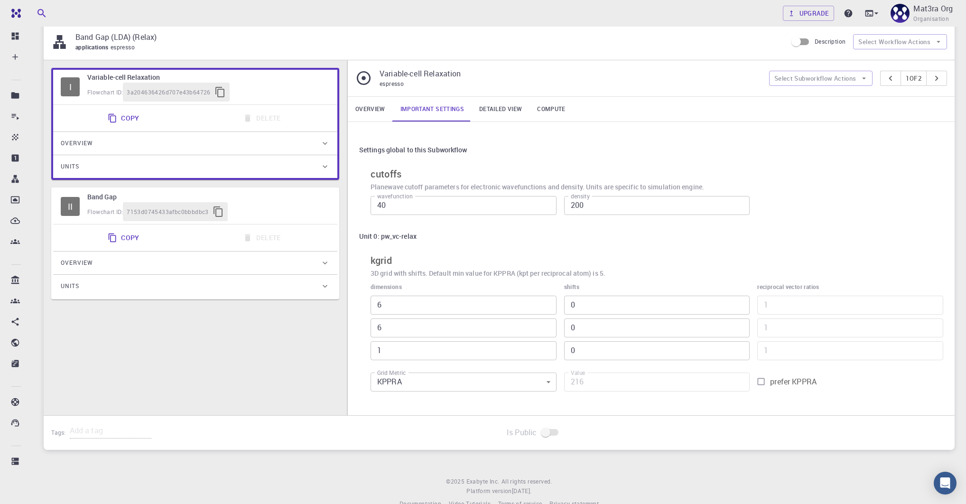
click at [248, 203] on div "Flowchart ID: 7153d0745433afbc0bbbdbc3" at bounding box center [208, 211] width 242 height 19
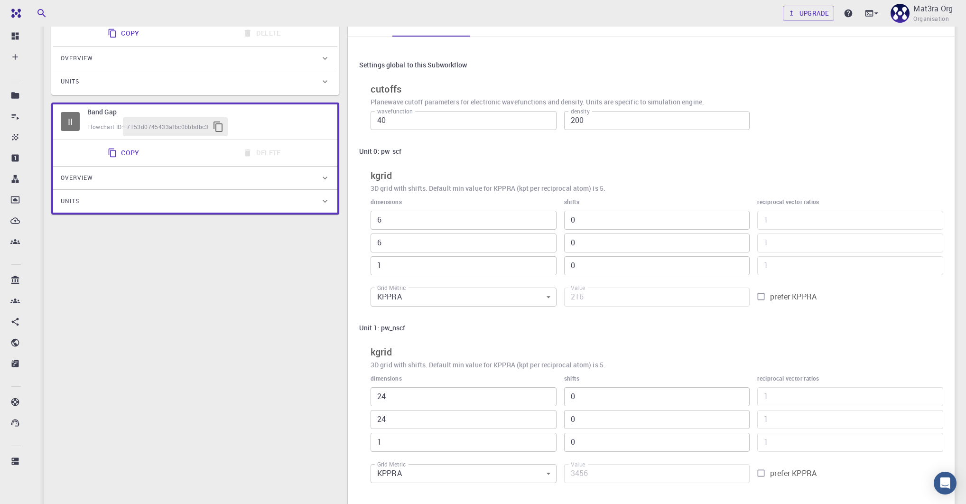
scroll to position [291, 0]
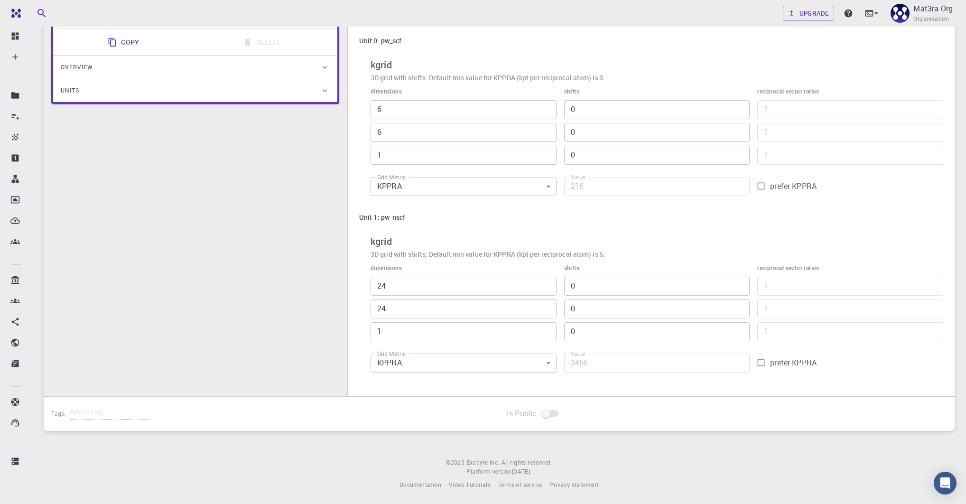
click at [267, 309] on div "I Variable-cell Relaxation Flowchart ID: 3a204636426d707e43b64726 Copy Delete O…" at bounding box center [195, 138] width 303 height 546
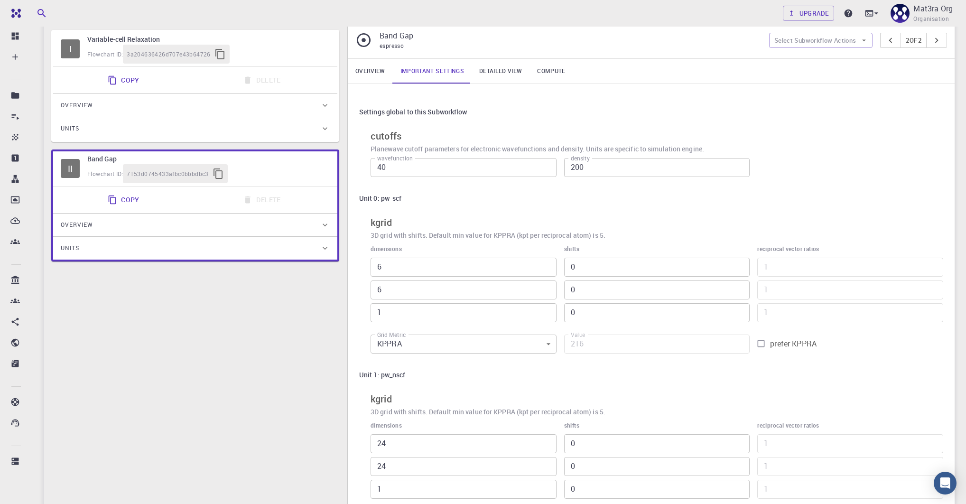
scroll to position [0, 0]
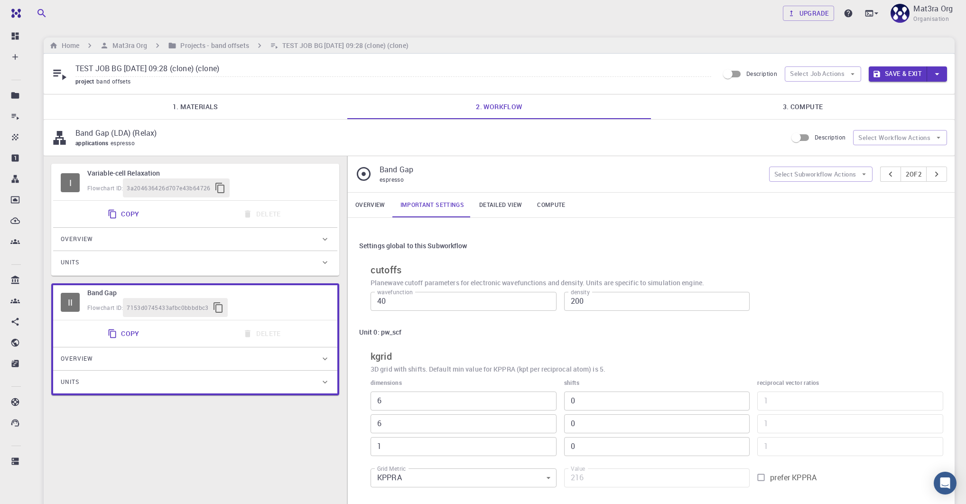
click at [784, 108] on link "3. Compute" at bounding box center [803, 106] width 304 height 25
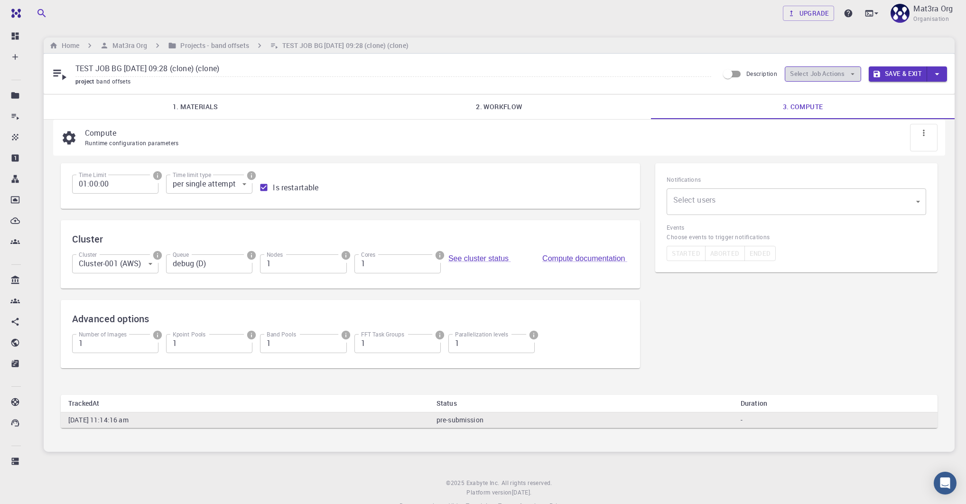
click at [802, 76] on button "Select Job Actions" at bounding box center [822, 73] width 76 height 15
click at [808, 139] on div at bounding box center [800, 137] width 17 height 9
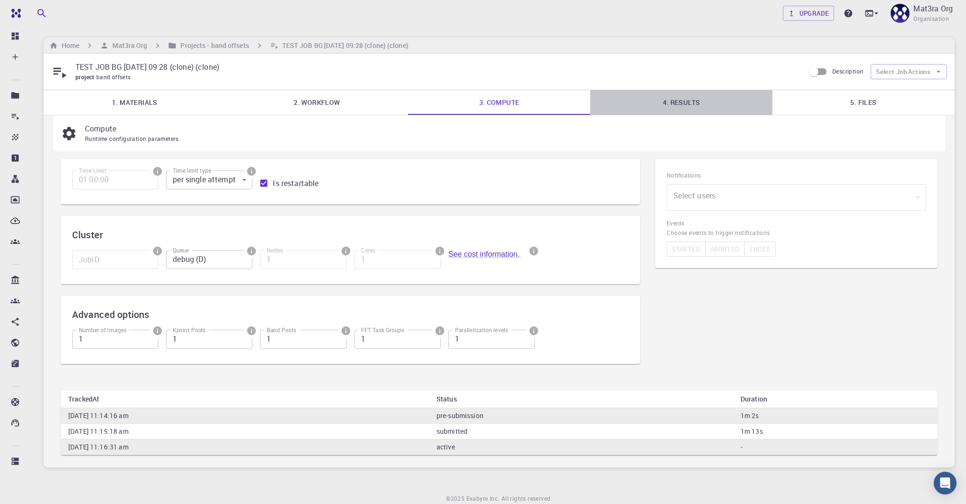
click at [683, 94] on link "4. Results" at bounding box center [681, 102] width 182 height 25
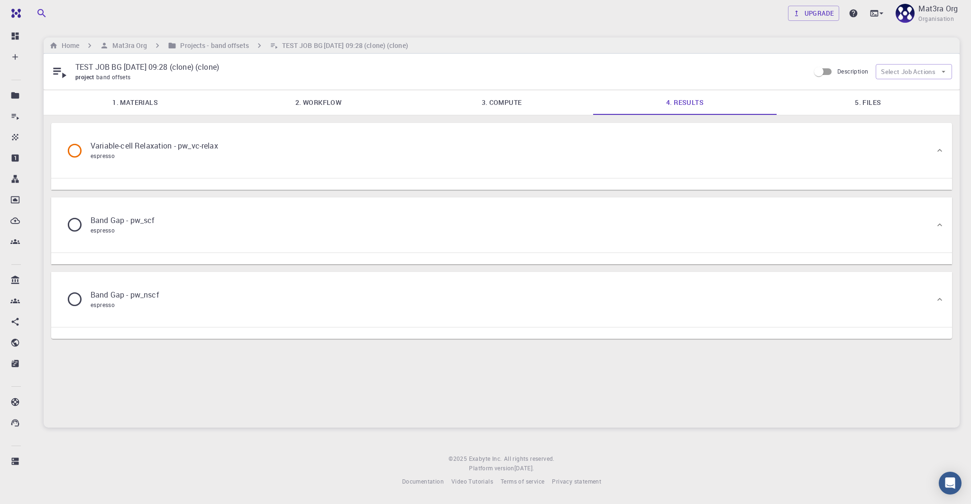
click at [825, 101] on link "5. Files" at bounding box center [868, 102] width 183 height 25
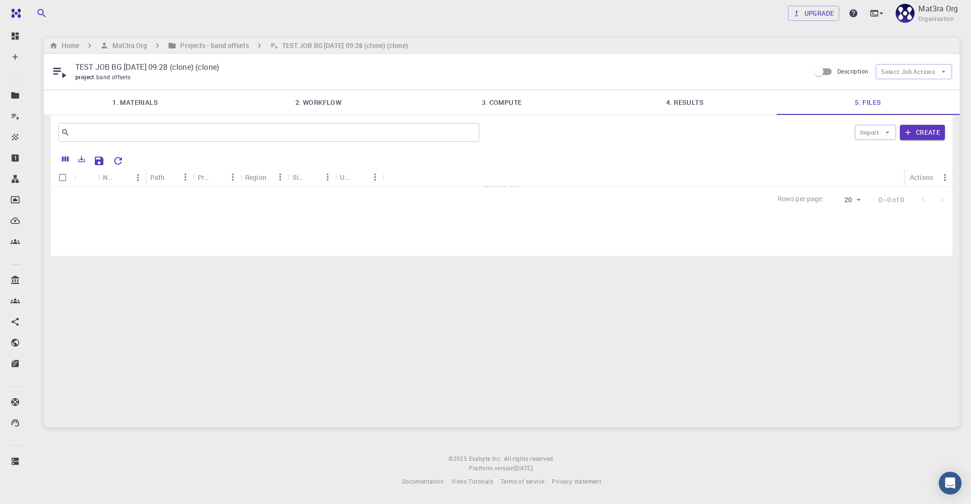
click at [673, 87] on div "TEST JOB BG [DATE] 09:28 (clone) (clone) project band offsets Description Selec…" at bounding box center [502, 72] width 916 height 36
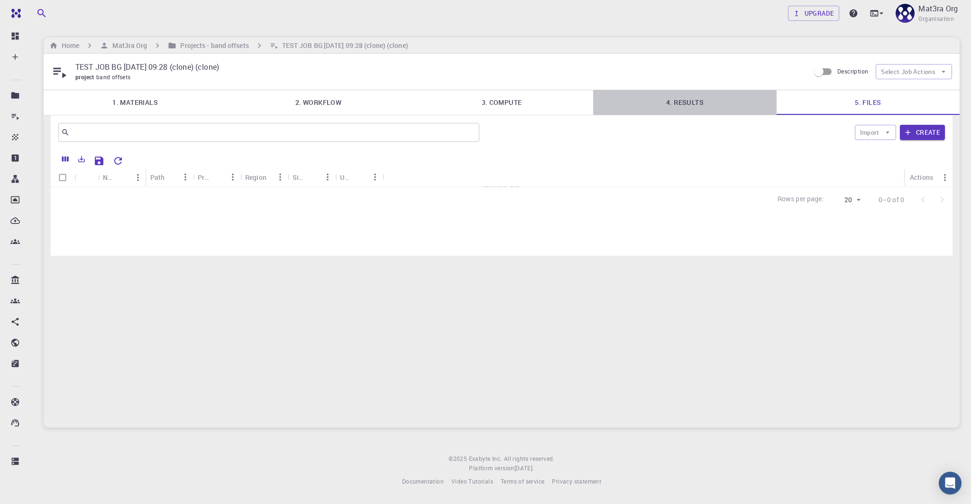
click at [677, 110] on link "4. Results" at bounding box center [684, 102] width 183 height 25
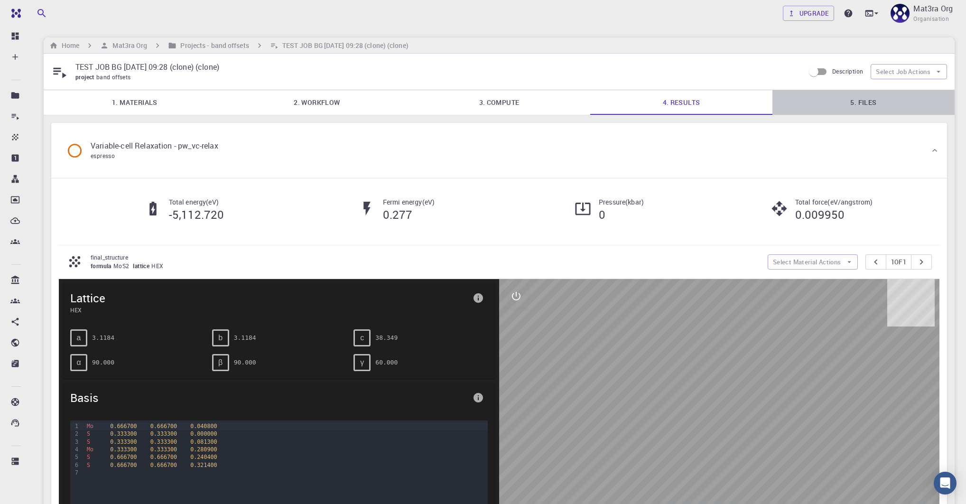
click at [840, 97] on link "5. Files" at bounding box center [863, 102] width 182 height 25
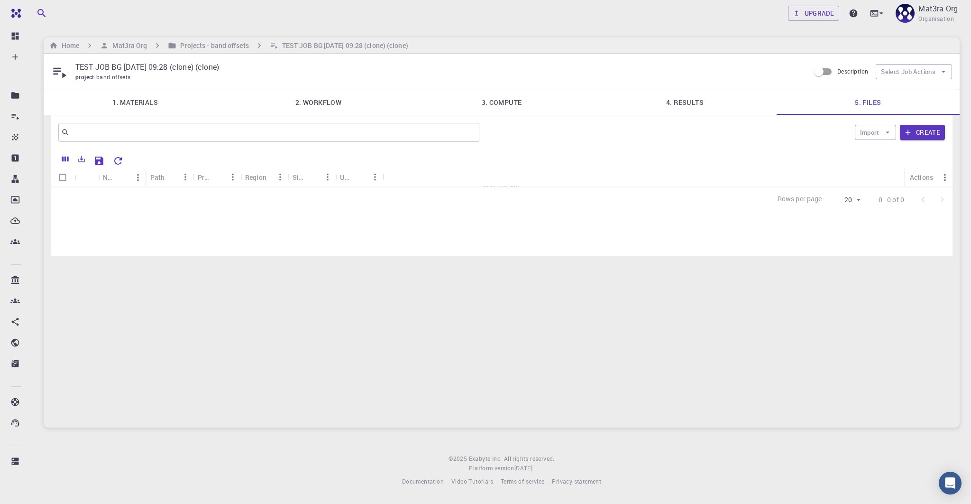
click at [700, 110] on link "4. Results" at bounding box center [684, 102] width 183 height 25
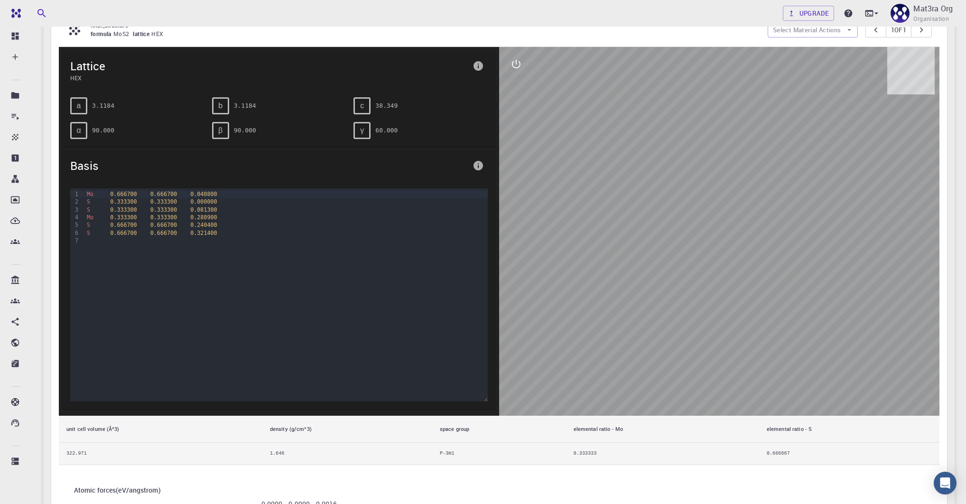
scroll to position [156, 0]
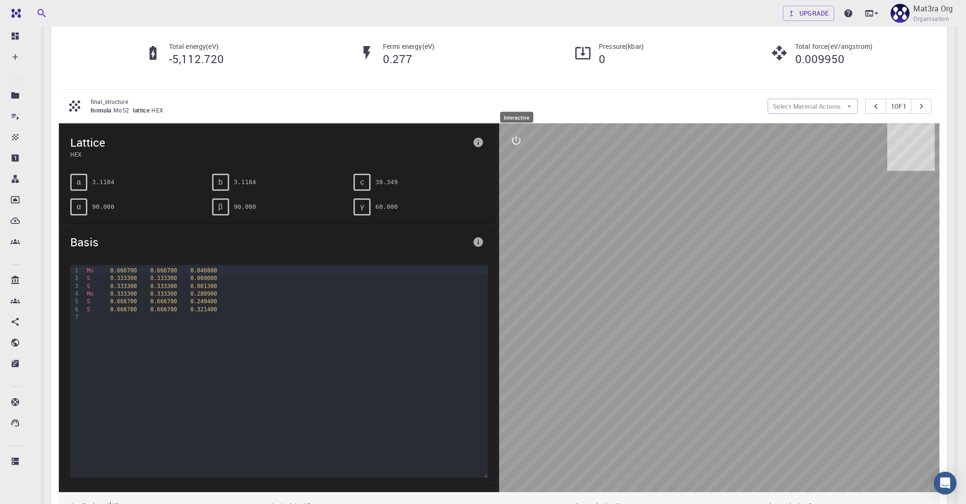
click at [513, 139] on icon "interactive" at bounding box center [515, 140] width 11 height 11
click at [514, 163] on icon "view" at bounding box center [515, 162] width 11 height 11
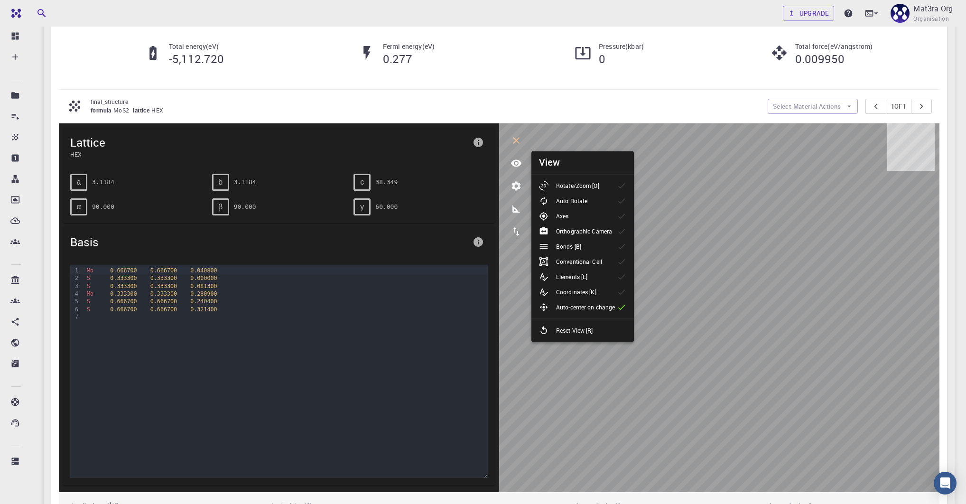
click at [545, 178] on li "Rotate/Zoom [O]" at bounding box center [582, 185] width 102 height 15
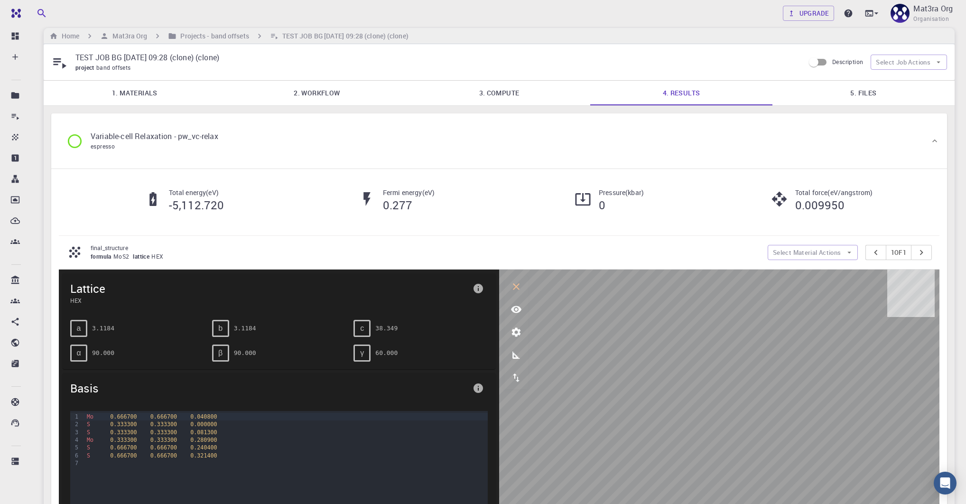
scroll to position [0, 0]
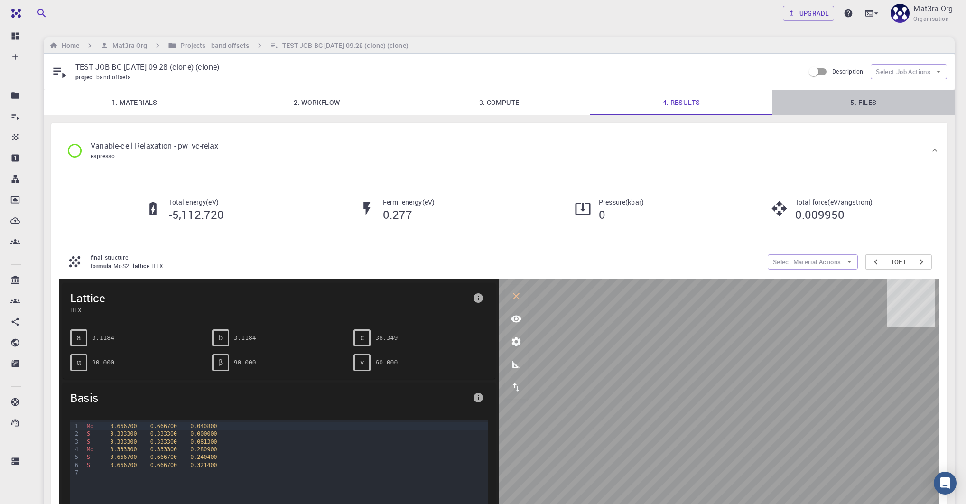
click at [820, 95] on link "5. Files" at bounding box center [863, 102] width 182 height 25
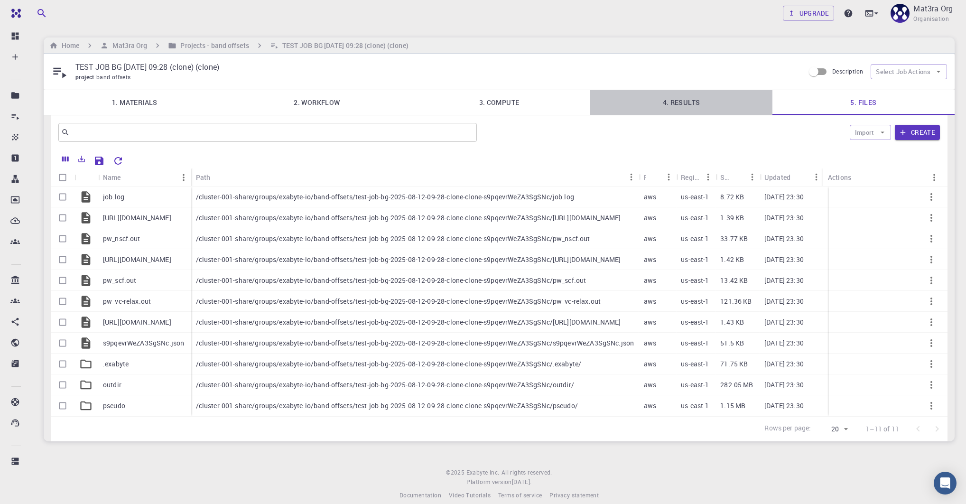
click at [692, 105] on link "4. Results" at bounding box center [681, 102] width 182 height 25
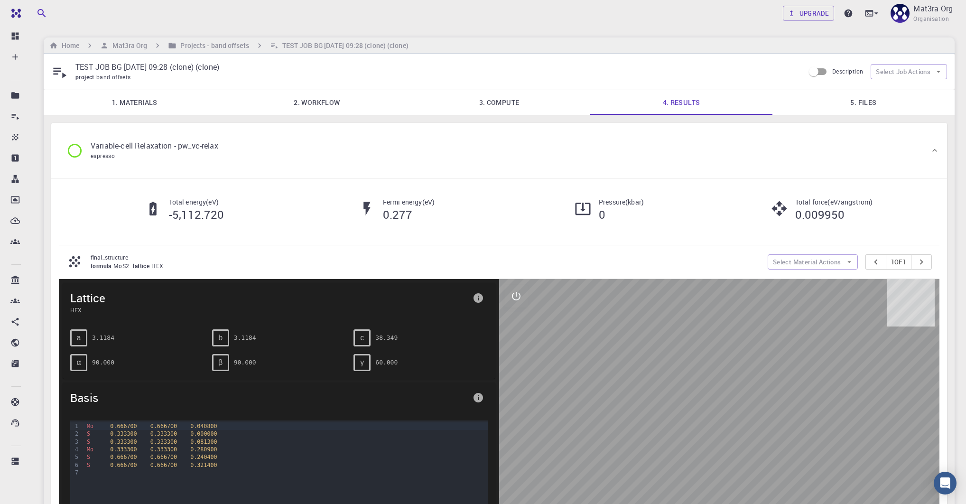
click at [890, 94] on link "5. Files" at bounding box center [863, 102] width 182 height 25
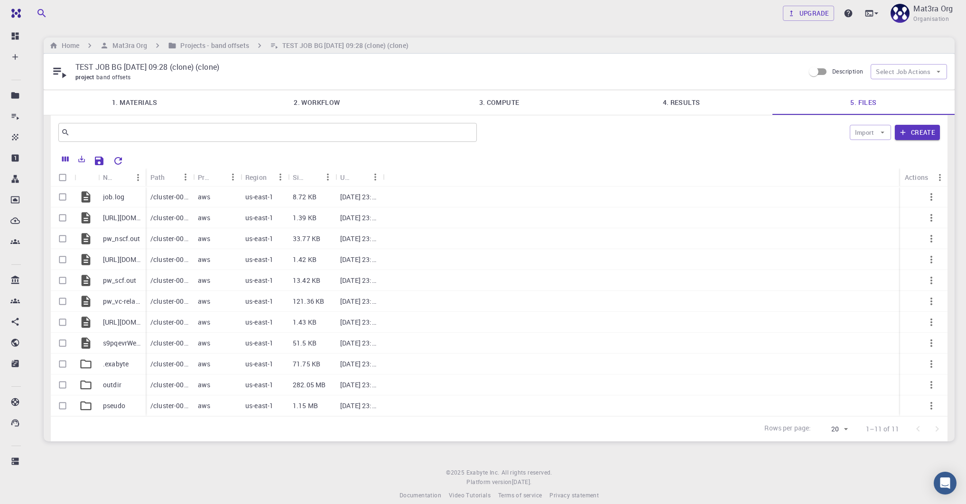
click at [686, 117] on div "​ Import Create" at bounding box center [499, 132] width 896 height 34
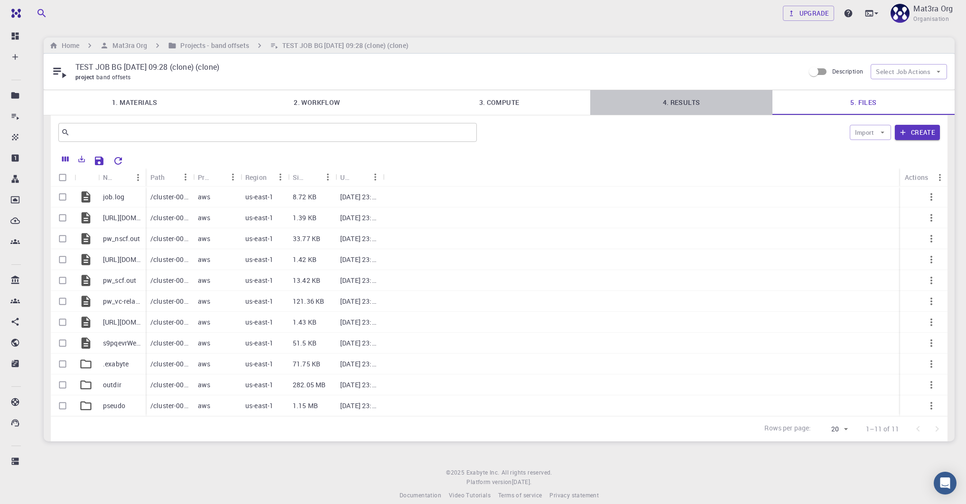
click at [683, 108] on link "4. Results" at bounding box center [681, 102] width 182 height 25
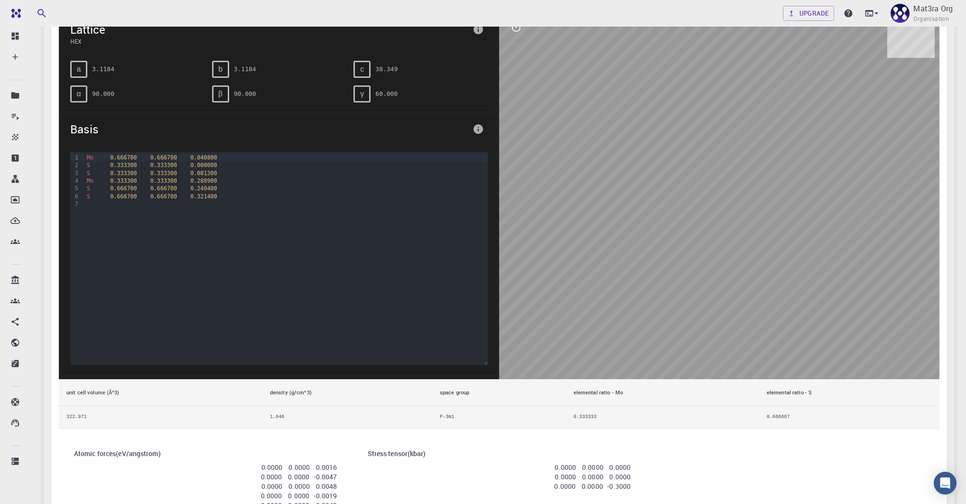
scroll to position [267, 0]
click at [518, 40] on div at bounding box center [719, 195] width 440 height 369
click at [523, 29] on button "interactive" at bounding box center [516, 28] width 23 height 23
click at [522, 55] on button "view" at bounding box center [516, 51] width 23 height 23
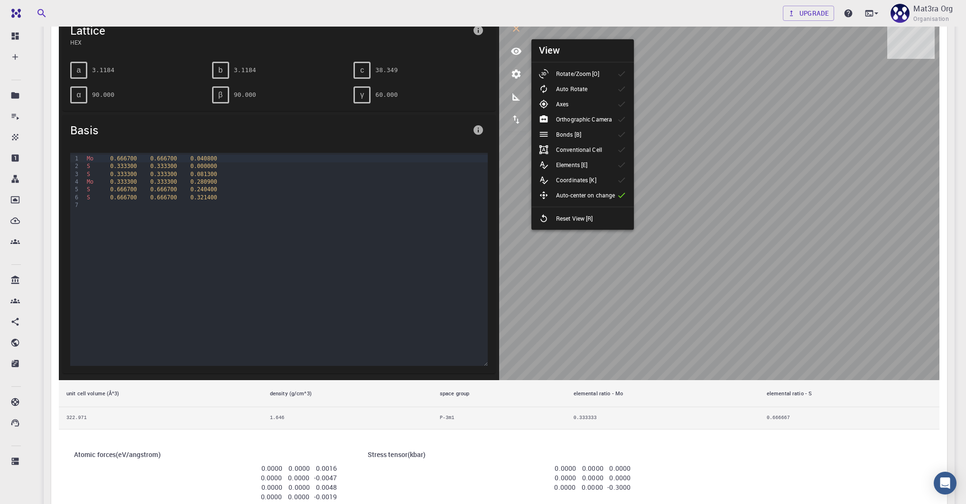
click at [577, 75] on p "Rotate/Zoom [O]" at bounding box center [577, 73] width 43 height 9
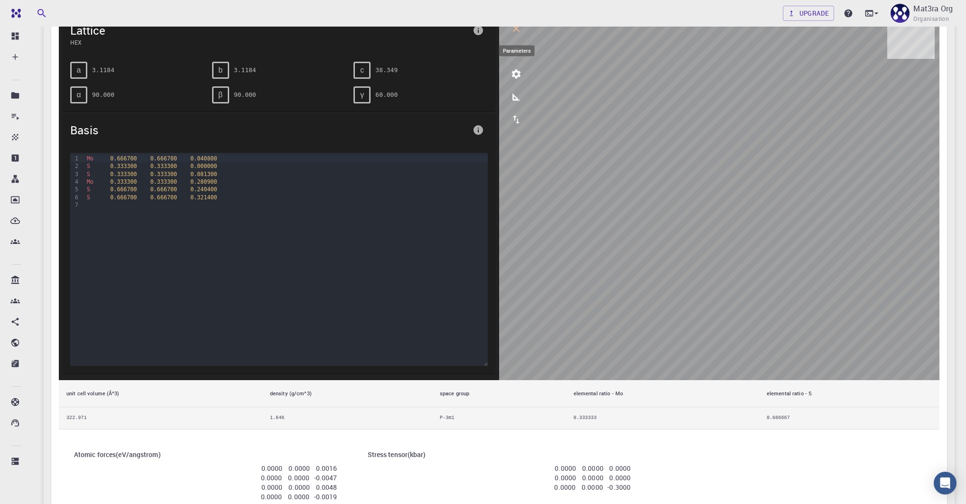
click at [507, 74] on button "parameters" at bounding box center [516, 74] width 23 height 23
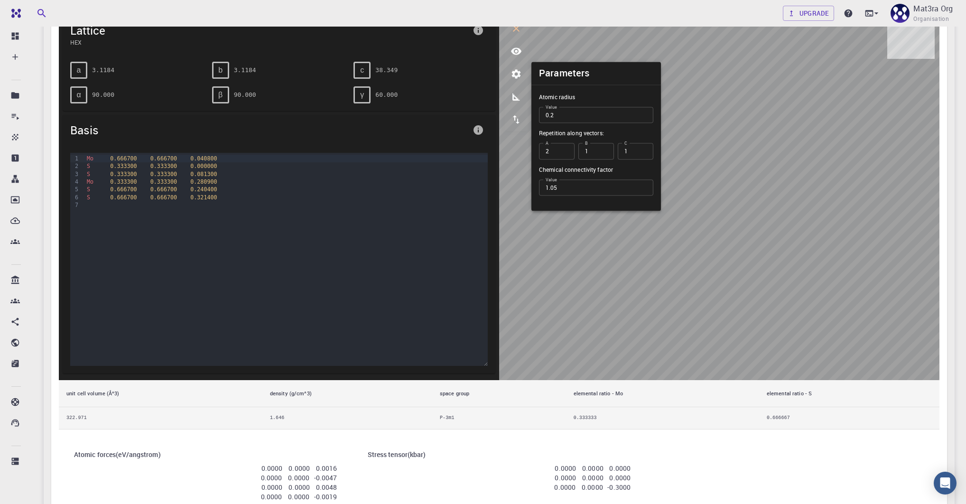
click at [565, 148] on input "2" at bounding box center [557, 151] width 36 height 16
type input "3"
click at [565, 148] on input "3" at bounding box center [557, 151] width 36 height 16
click at [601, 149] on input "2" at bounding box center [596, 151] width 36 height 16
type input "3"
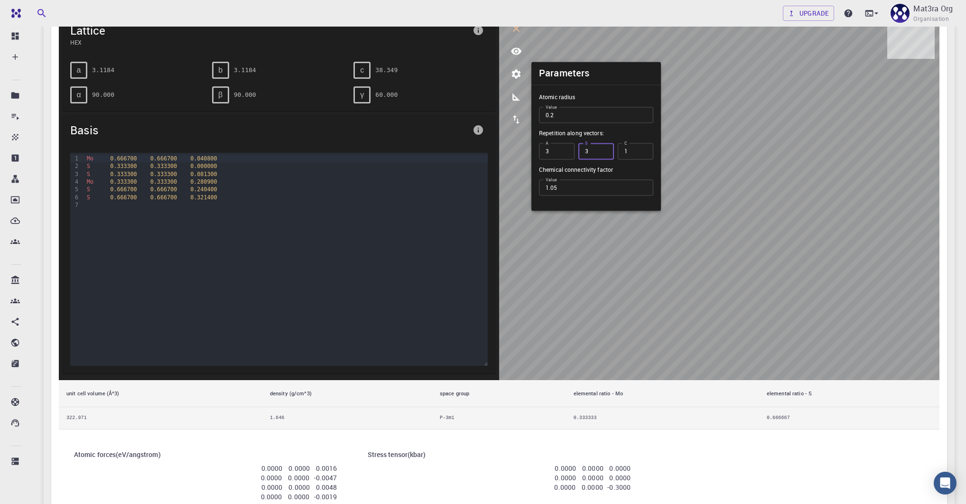
click at [601, 149] on input "3" at bounding box center [596, 151] width 36 height 16
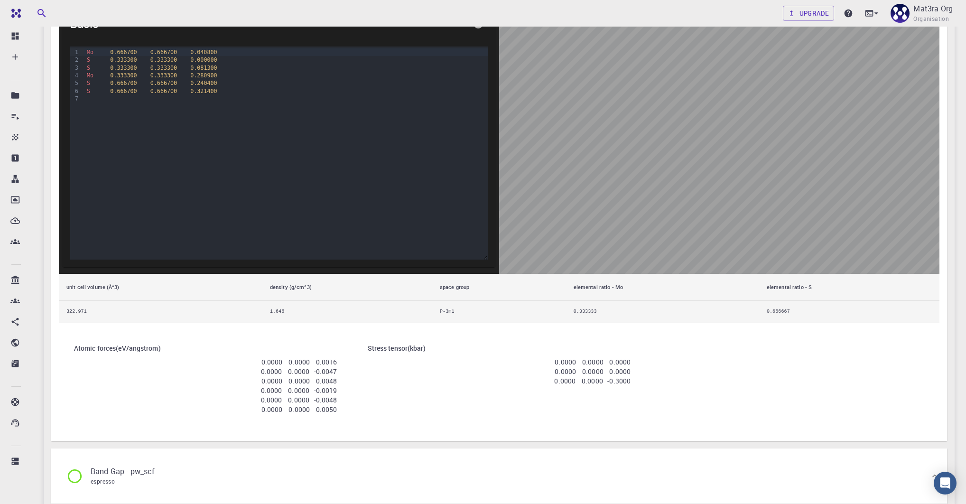
scroll to position [212, 0]
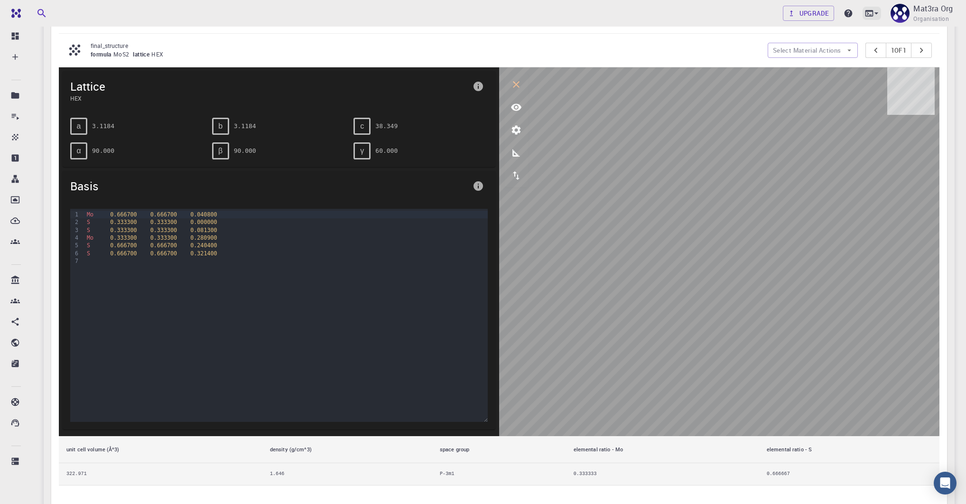
click at [874, 10] on icon at bounding box center [875, 13] width 9 height 9
click at [815, 77] on div "JupyterLite" at bounding box center [798, 73] width 39 height 11
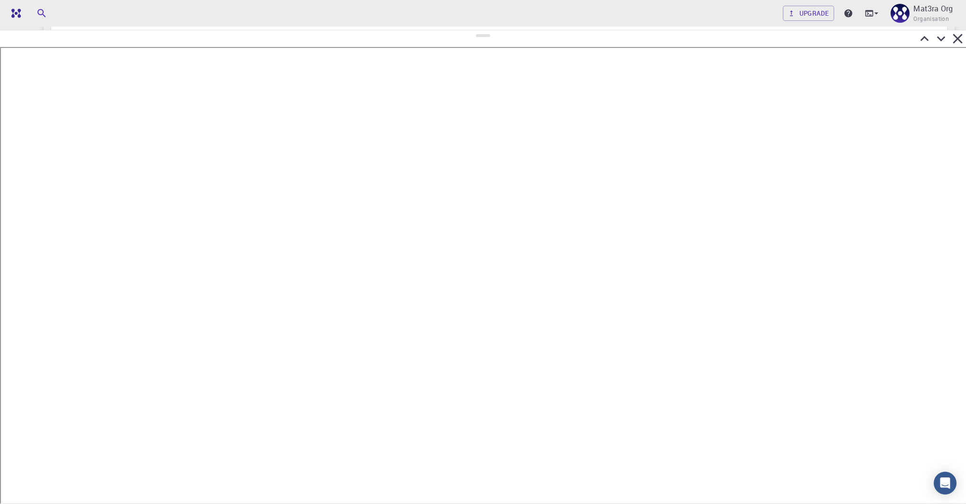
drag, startPoint x: 479, startPoint y: 256, endPoint x: 485, endPoint y: 29, distance: 226.8
click at [484, 30] on div at bounding box center [483, 267] width 966 height 474
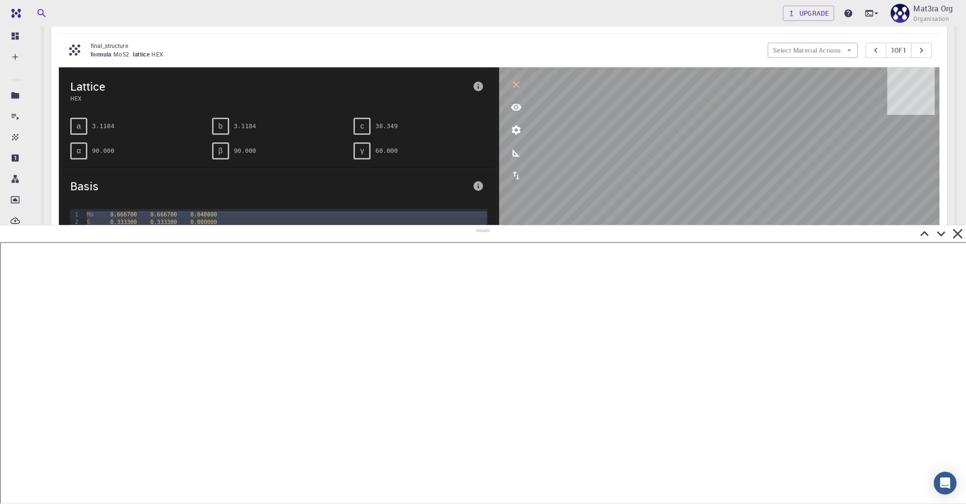
drag, startPoint x: 481, startPoint y: 36, endPoint x: 508, endPoint y: 230, distance: 195.9
click at [509, 230] on div at bounding box center [483, 364] width 966 height 279
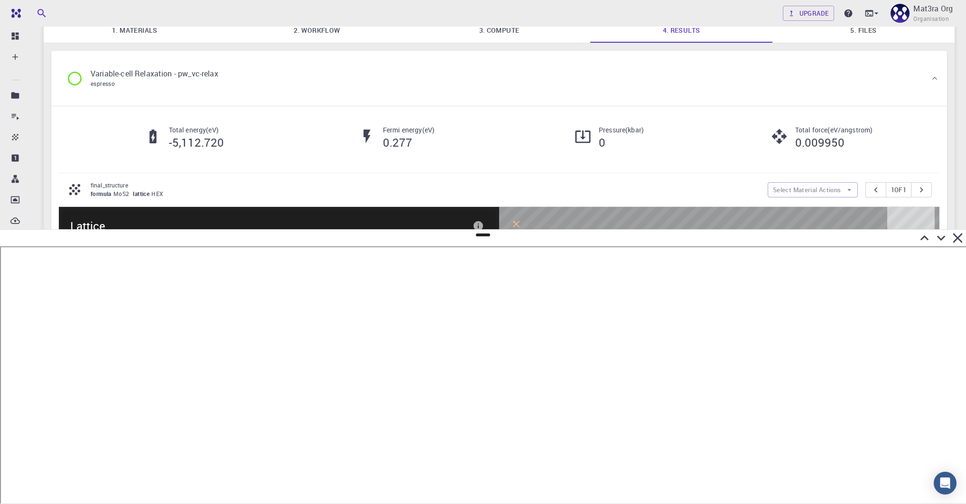
scroll to position [0, 0]
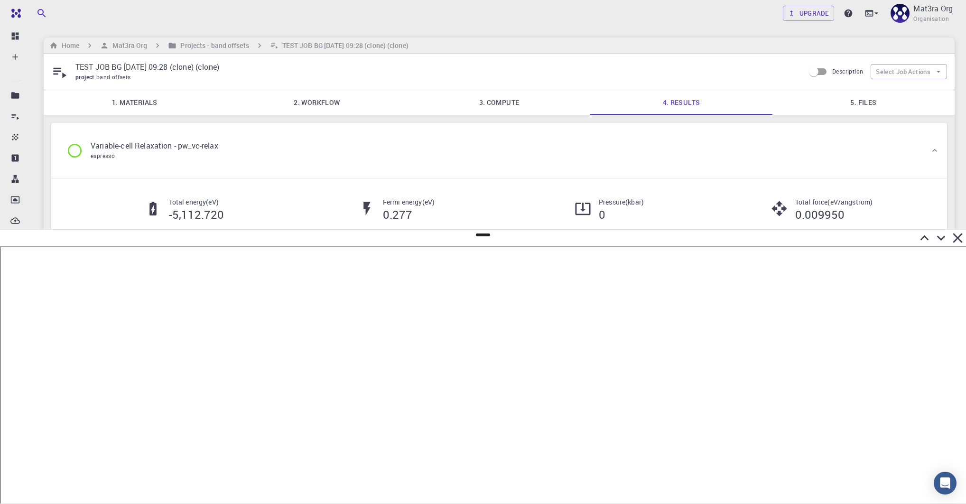
click at [839, 105] on link "5. Files" at bounding box center [863, 102] width 182 height 25
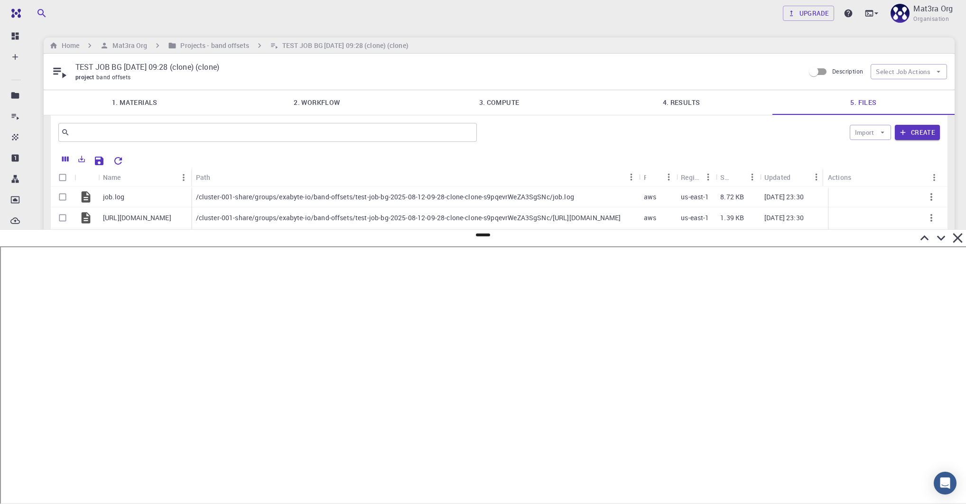
scroll to position [10, 0]
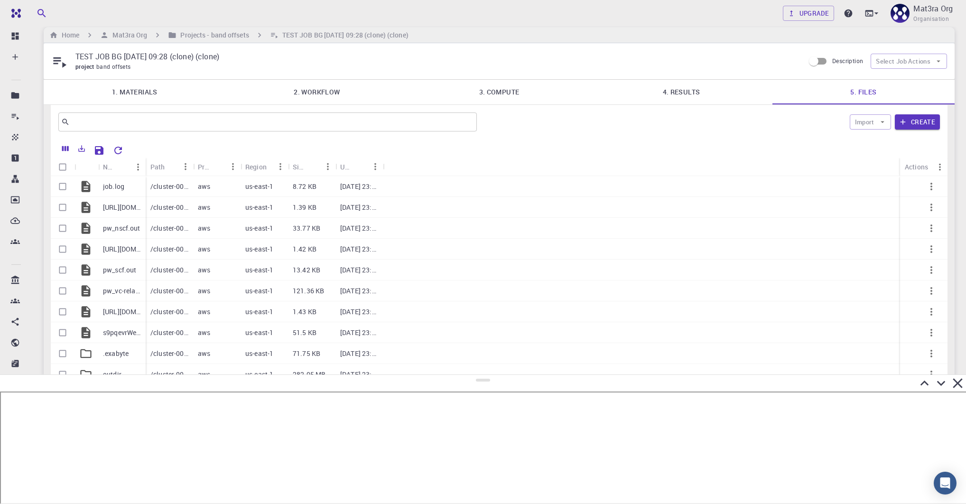
drag, startPoint x: 485, startPoint y: 236, endPoint x: 481, endPoint y: 375, distance: 139.0
click at [481, 375] on div at bounding box center [483, 438] width 966 height 129
